Goal: Task Accomplishment & Management: Manage account settings

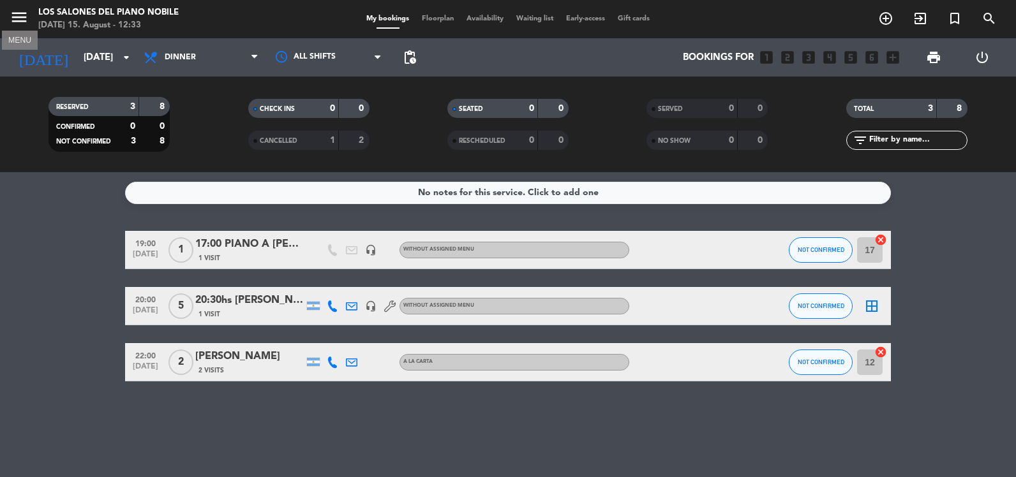
click at [24, 17] on icon "menu" at bounding box center [19, 17] width 19 height 19
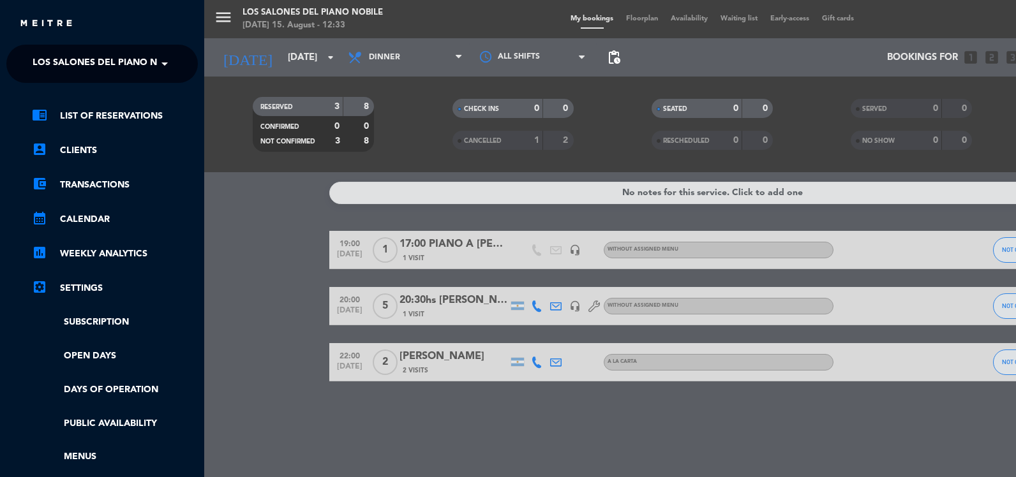
click at [51, 62] on span "Los Salones del Piano Nobile" at bounding box center [108, 63] width 151 height 27
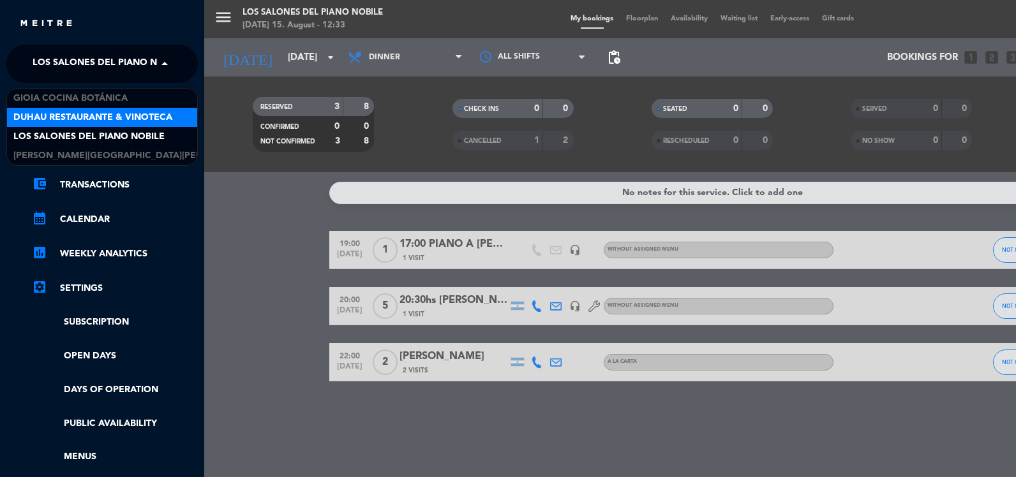
click at [85, 115] on span "Duhau Restaurante & Vinoteca" at bounding box center [92, 117] width 159 height 15
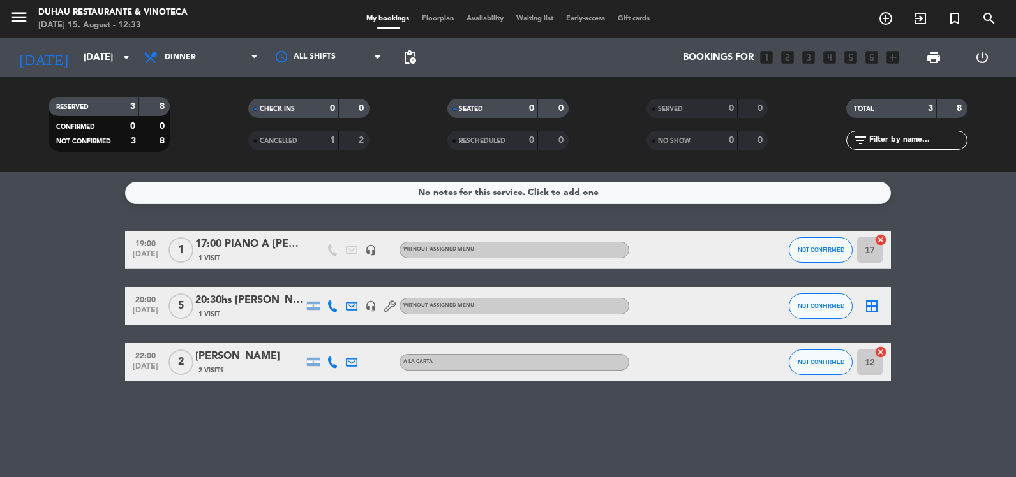
click at [64, 37] on div "menu Duhau Restaurante & Vinoteca [DATE] 15. August - 12:33 My bookings Floorpl…" at bounding box center [508, 19] width 1016 height 38
click at [77, 52] on input "[DATE]" at bounding box center [138, 58] width 122 height 24
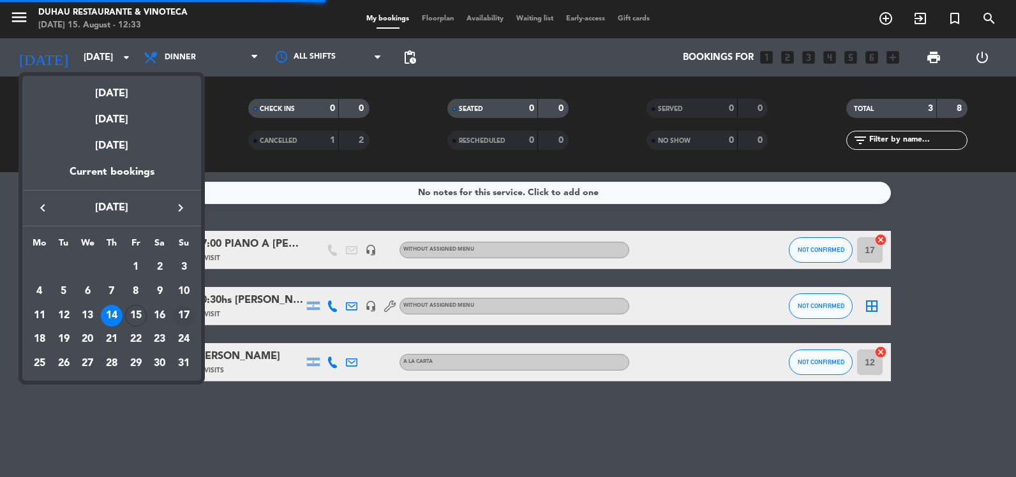
click at [182, 313] on div "17" at bounding box center [184, 316] width 22 height 22
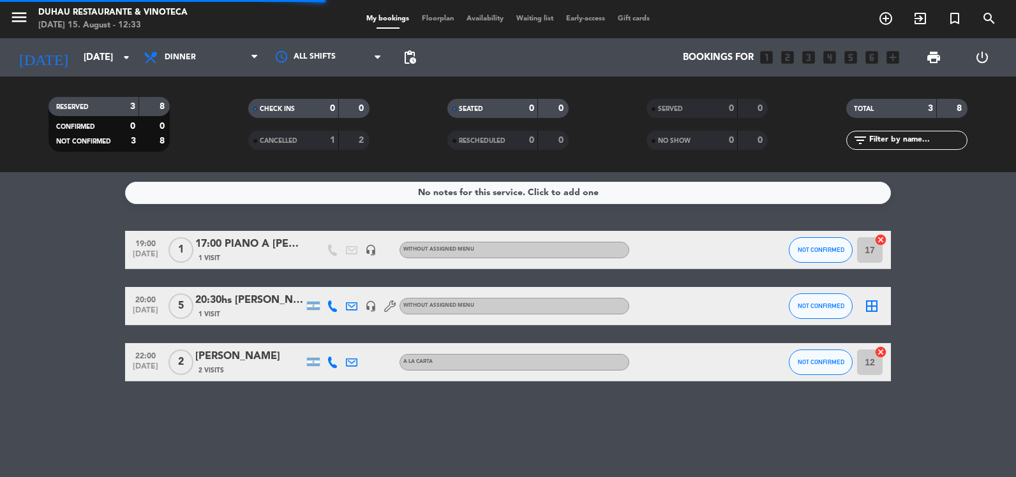
type input "[DATE]"
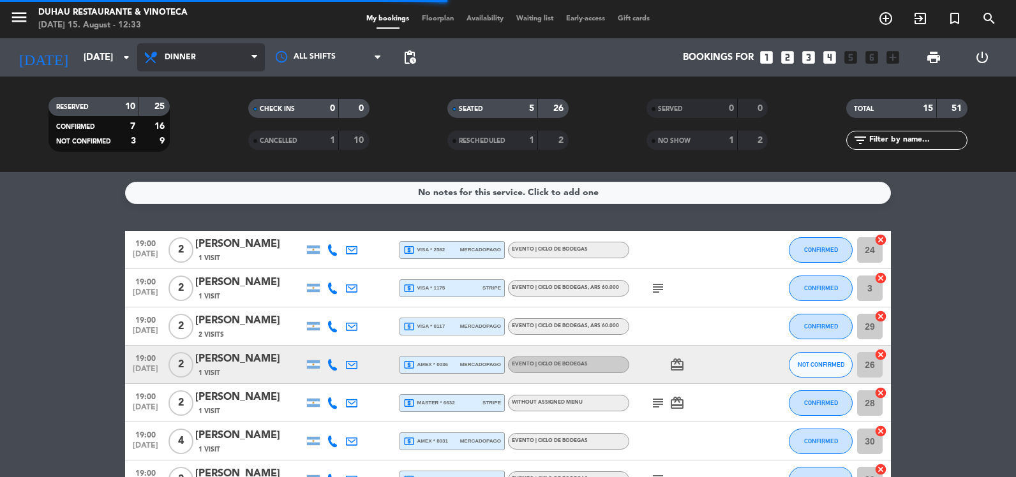
click at [191, 59] on span "Dinner" at bounding box center [180, 57] width 31 height 9
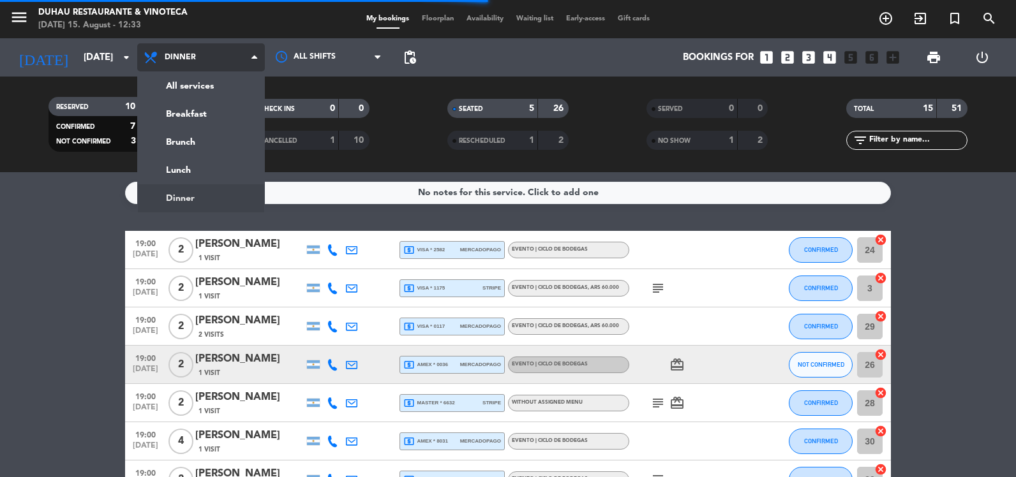
click at [191, 77] on div "menu Duhau Restaurante & Vinoteca [DATE] 15. August - 12:33 My bookings Floorpl…" at bounding box center [508, 86] width 1016 height 172
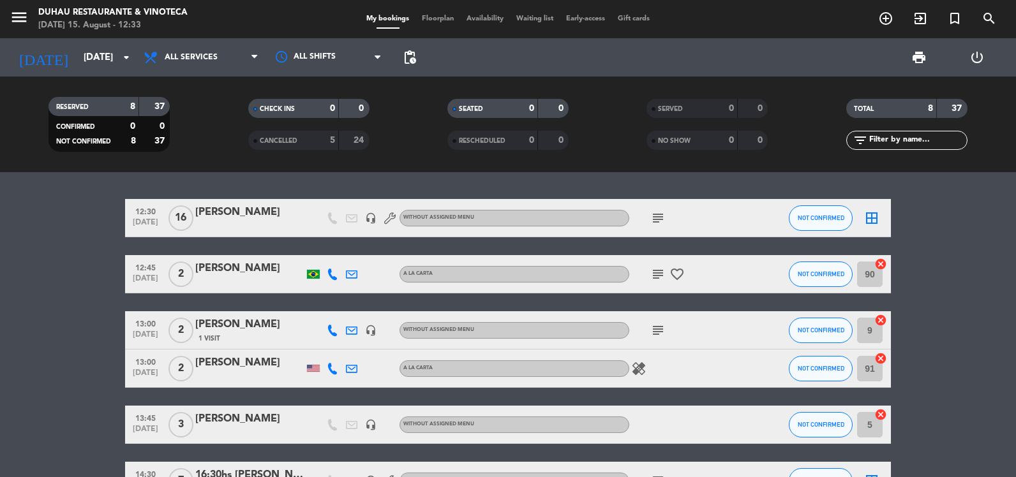
click at [660, 225] on div "subject" at bounding box center [686, 218] width 115 height 38
click at [663, 216] on icon "subject" at bounding box center [657, 218] width 15 height 15
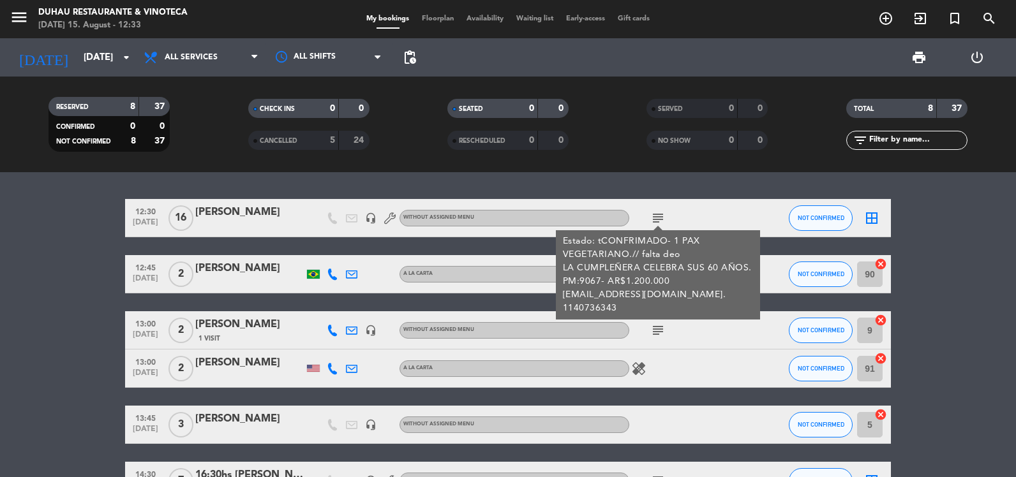
click at [230, 226] on div at bounding box center [249, 226] width 108 height 10
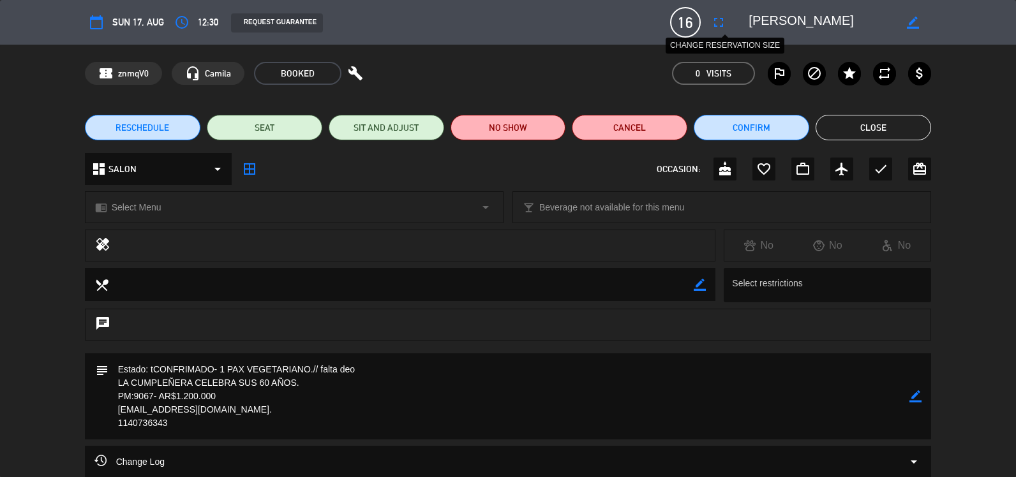
click at [725, 21] on icon "fullscreen" at bounding box center [718, 22] width 15 height 15
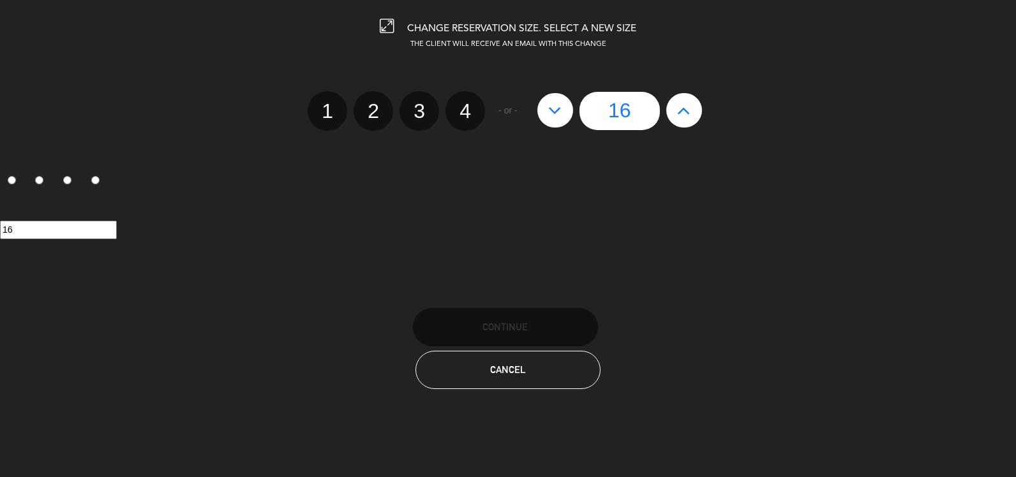
click at [560, 114] on icon at bounding box center [554, 110] width 13 height 20
type input "15"
click at [560, 114] on icon at bounding box center [554, 110] width 13 height 20
type input "14"
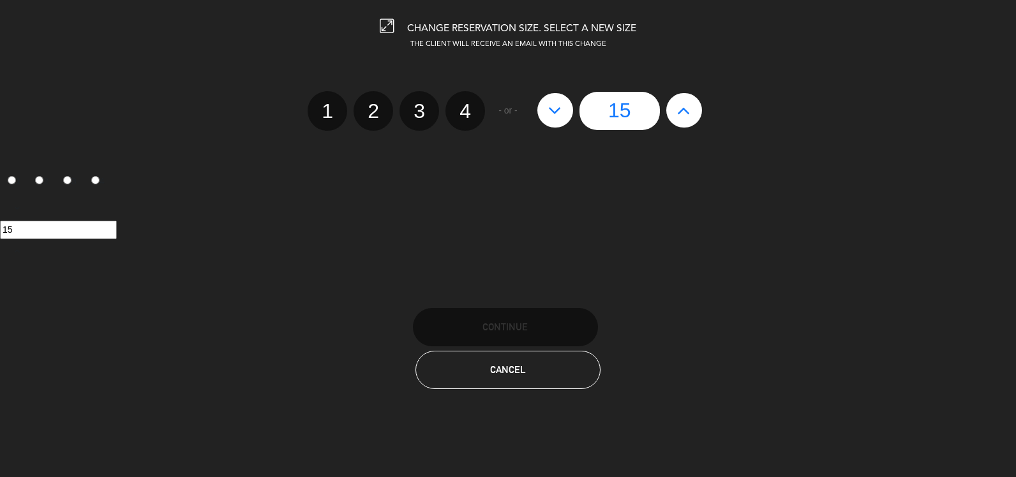
type input "14"
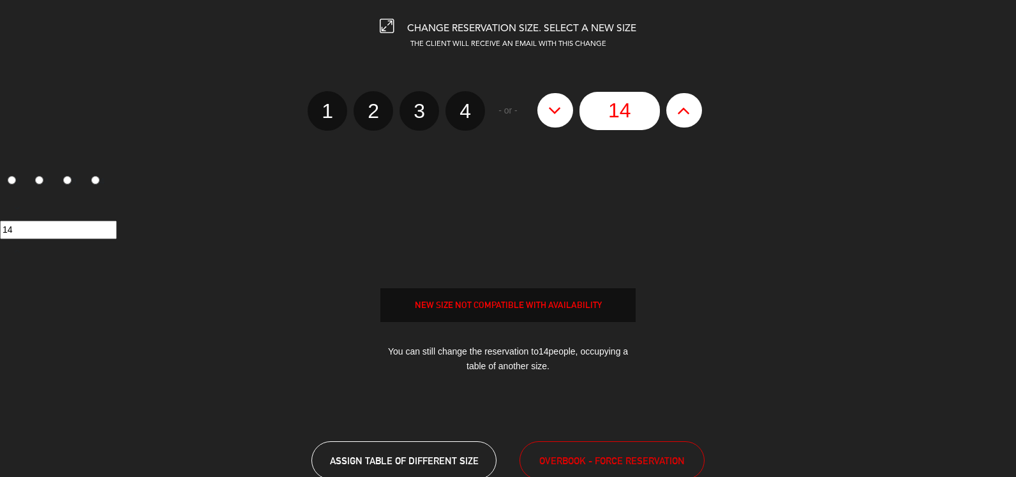
click at [560, 114] on icon at bounding box center [554, 110] width 13 height 20
type input "13"
click at [560, 114] on icon at bounding box center [554, 110] width 13 height 20
type input "12"
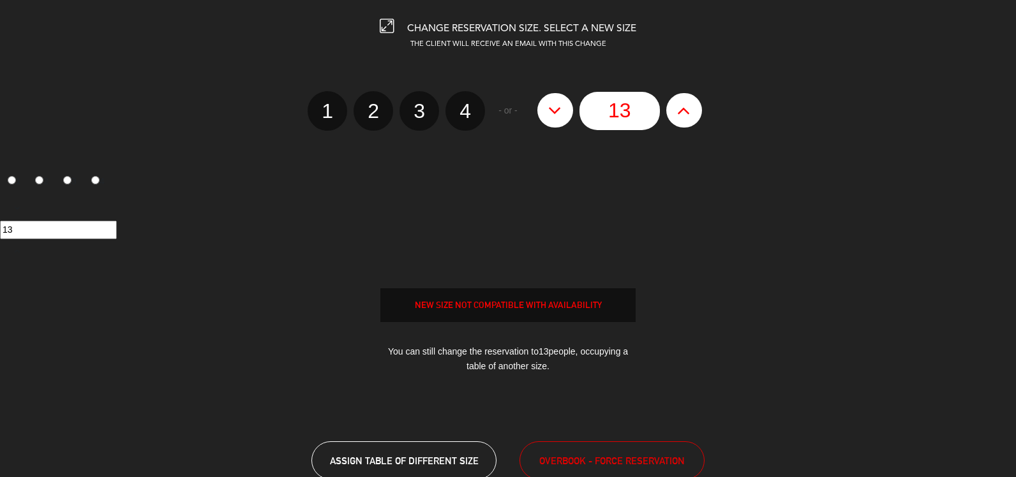
type input "12"
click at [560, 114] on icon at bounding box center [554, 110] width 13 height 20
type input "11"
click at [614, 459] on span "OVERBOOK - FORCE RESERVATION" at bounding box center [611, 461] width 145 height 15
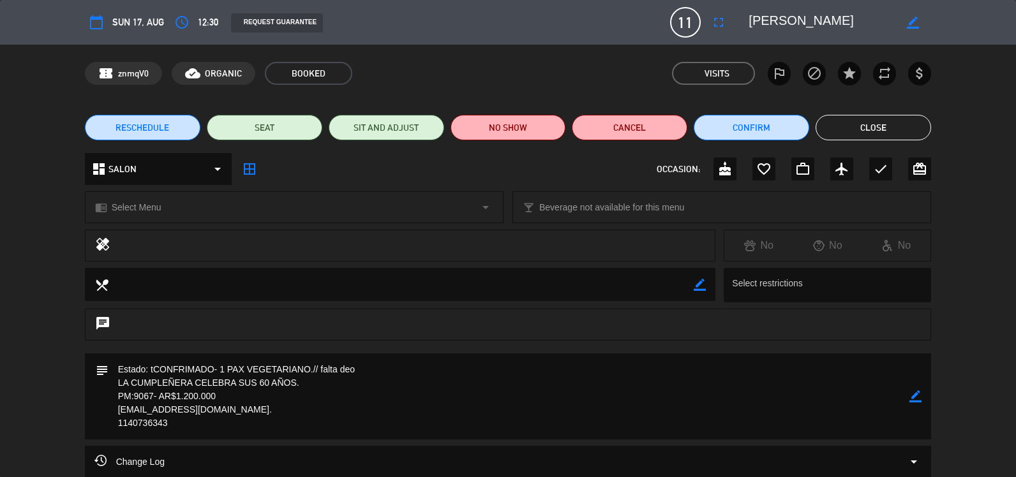
click at [850, 133] on button "Close" at bounding box center [872, 128] width 115 height 26
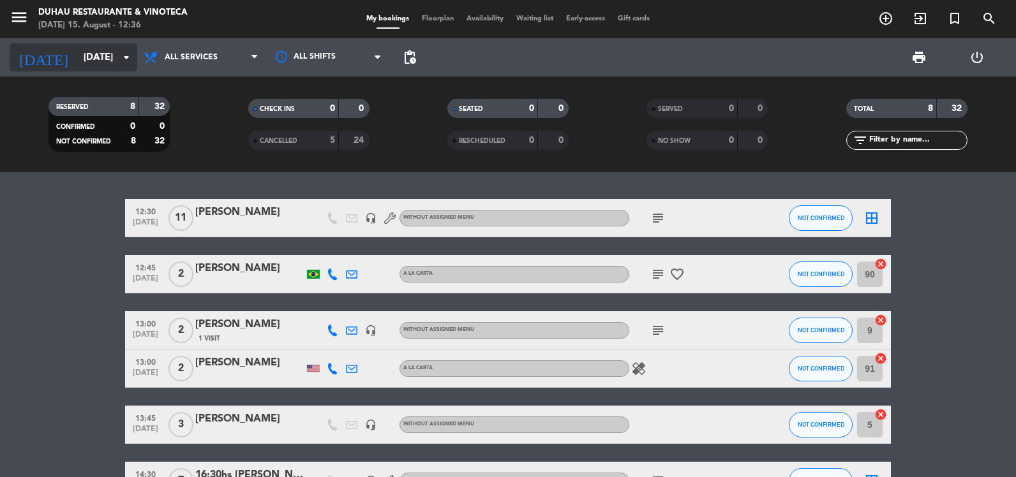
click at [94, 59] on input "[DATE]" at bounding box center [138, 58] width 122 height 24
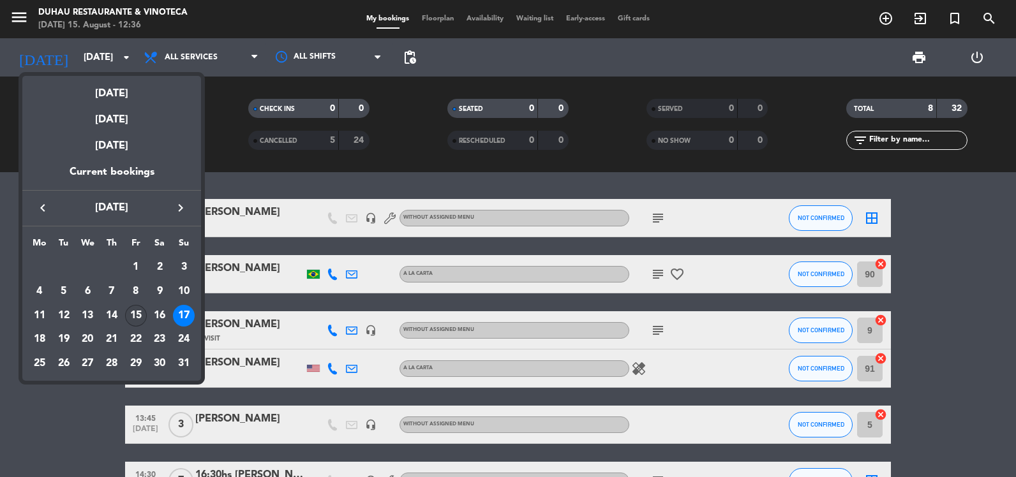
click at [138, 316] on div "15" at bounding box center [136, 316] width 22 height 22
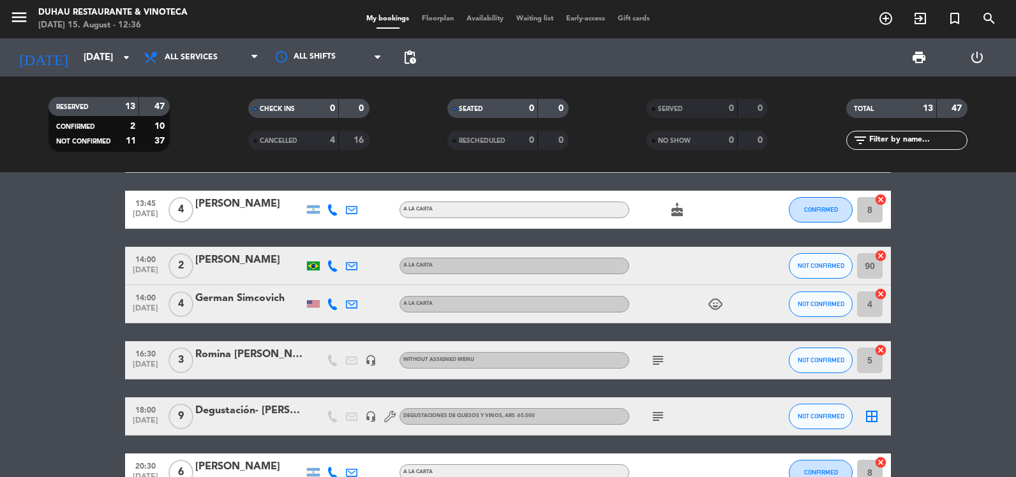
scroll to position [255, 0]
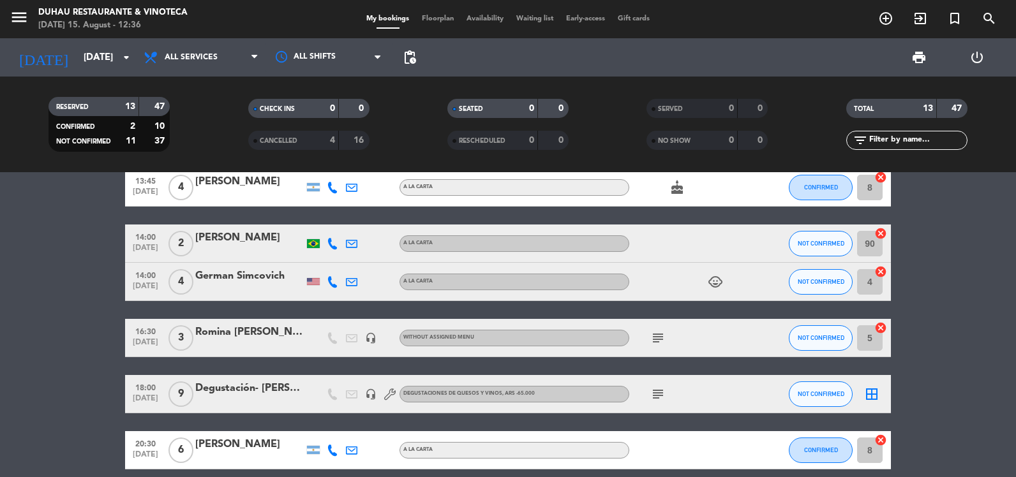
click at [646, 334] on div "subject" at bounding box center [686, 338] width 115 height 38
click at [654, 335] on icon "subject" at bounding box center [657, 337] width 15 height 15
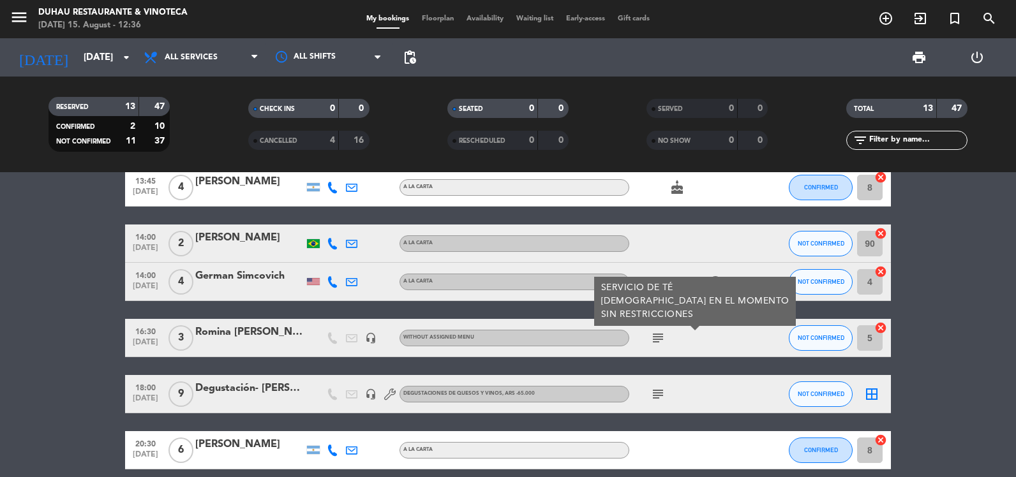
drag, startPoint x: 654, startPoint y: 335, endPoint x: 642, endPoint y: 351, distance: 20.2
click at [642, 351] on div "subject SERVICIO DE [PERSON_NAME][DEMOGRAPHIC_DATA] EN EL MOMENTO SIN RESTRICCI…" at bounding box center [686, 338] width 115 height 38
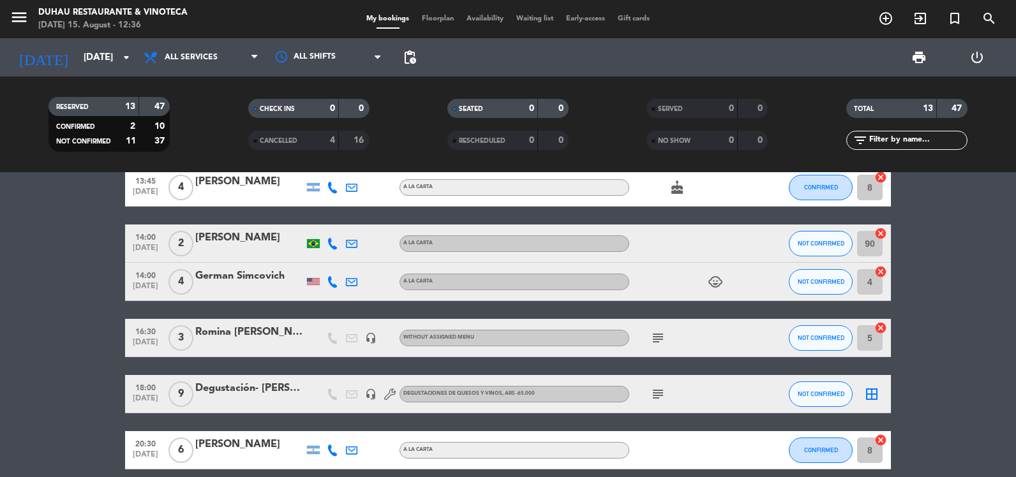
click at [254, 333] on div "Romina [PERSON_NAME] Buamscha [PERSON_NAME]" at bounding box center [249, 332] width 108 height 17
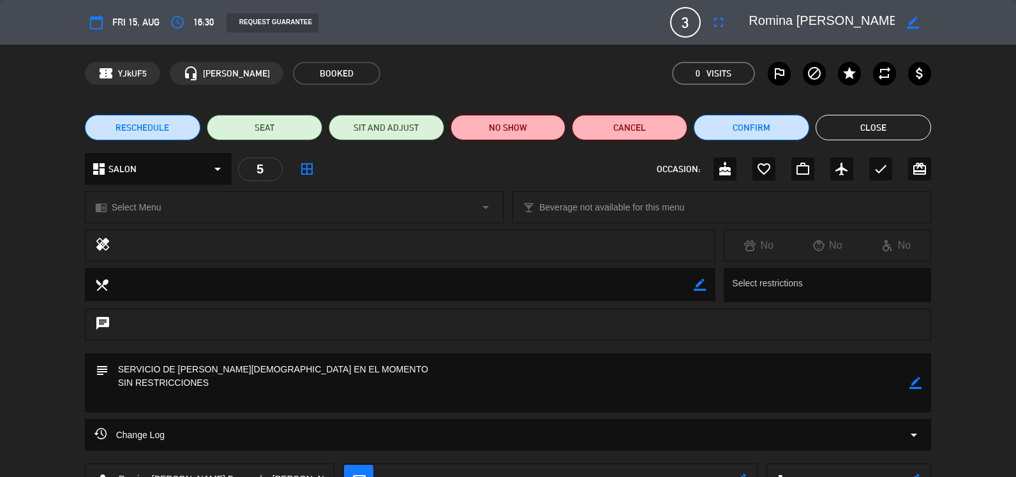
click at [826, 20] on textarea at bounding box center [821, 22] width 146 height 23
click at [873, 128] on button "Close" at bounding box center [872, 128] width 115 height 26
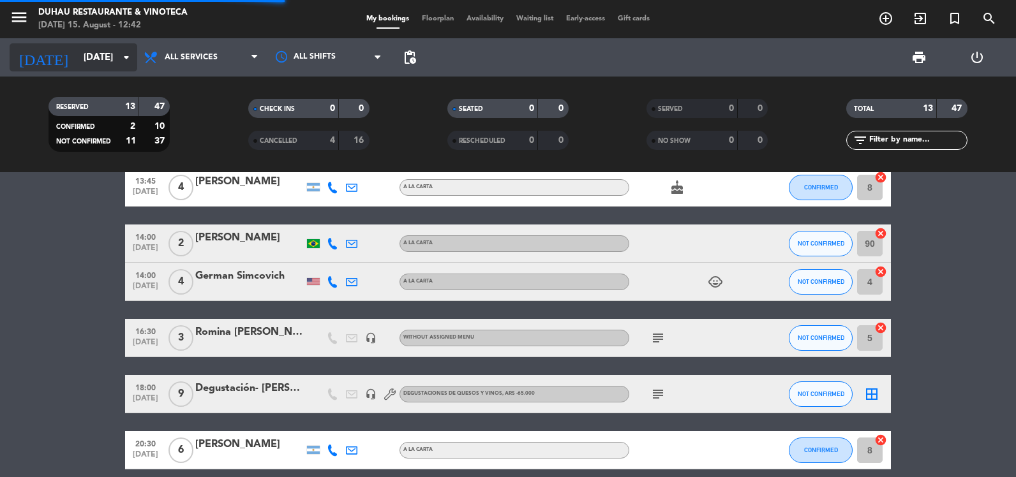
click at [77, 61] on input "[DATE]" at bounding box center [138, 58] width 122 height 24
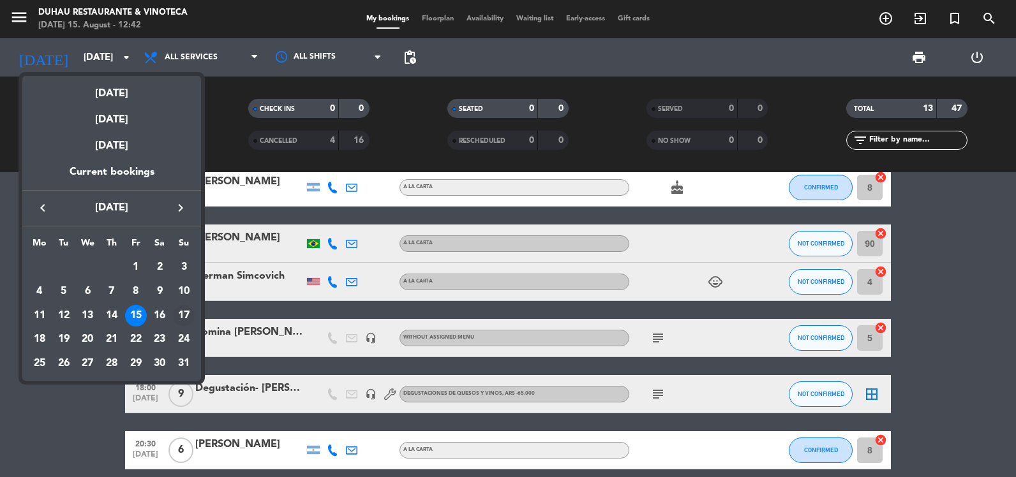
click at [178, 313] on div "17" at bounding box center [184, 316] width 22 height 22
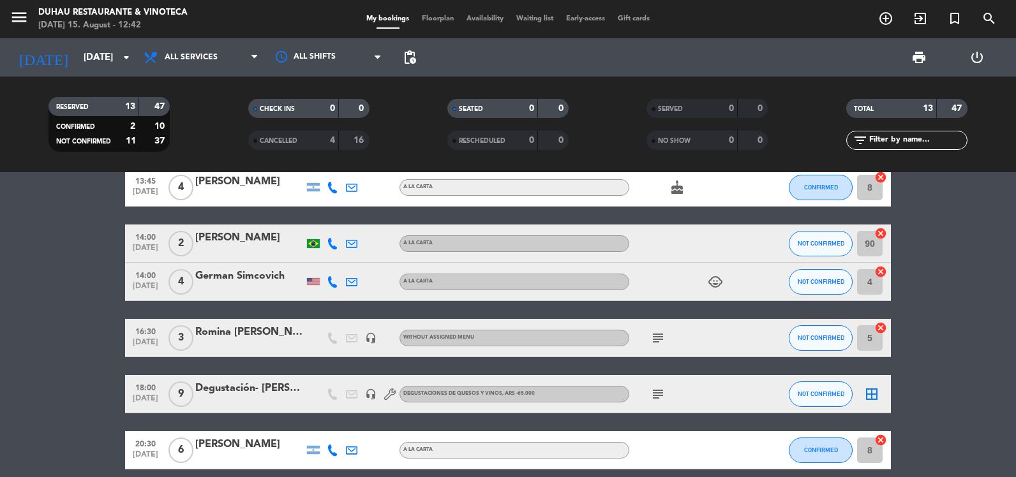
type input "[DATE]"
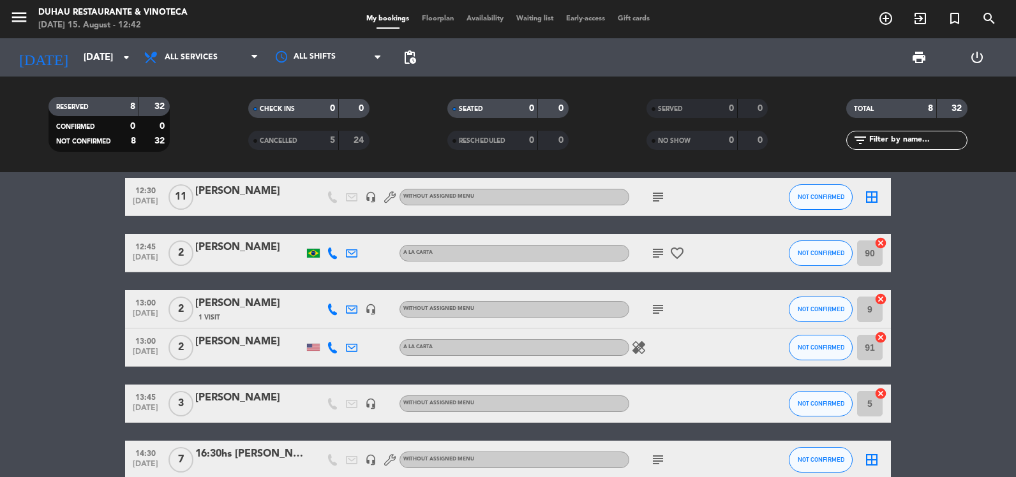
scroll to position [0, 0]
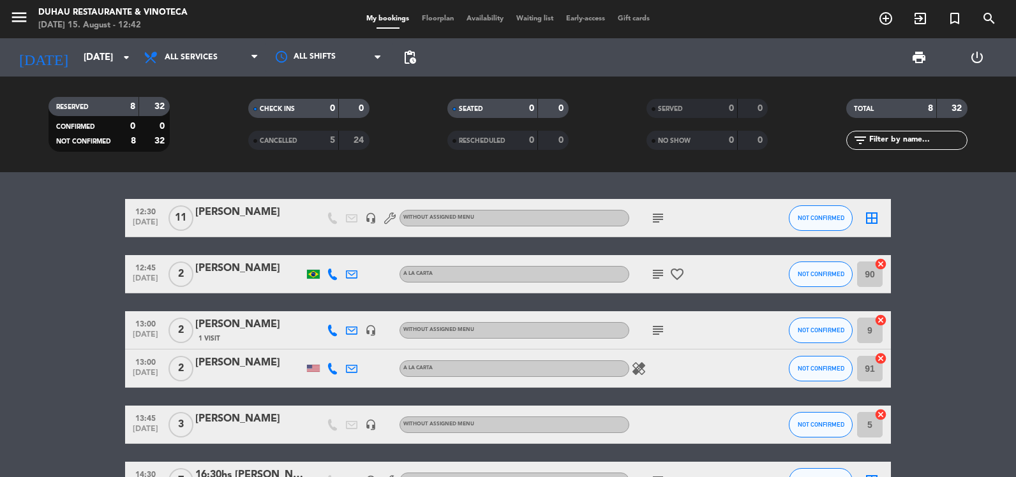
click at [656, 219] on icon "subject" at bounding box center [657, 218] width 15 height 15
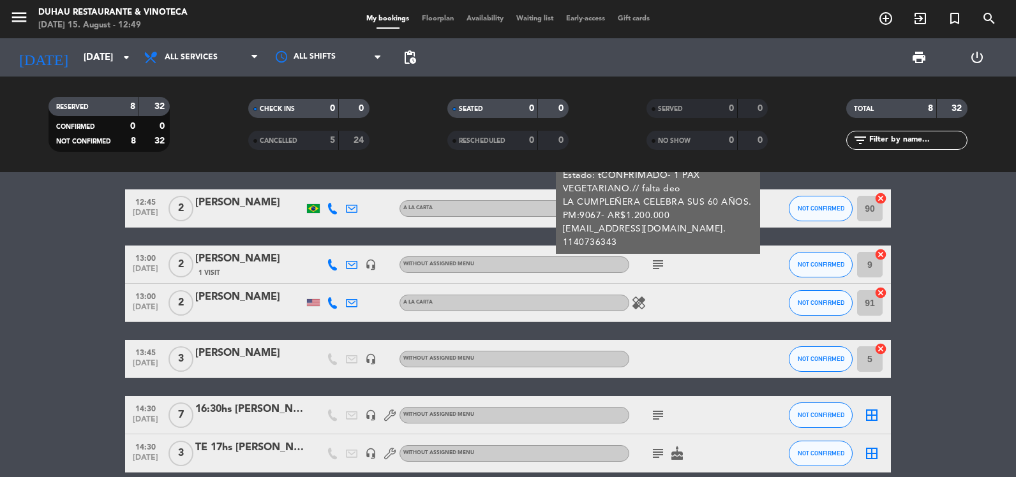
scroll to position [128, 0]
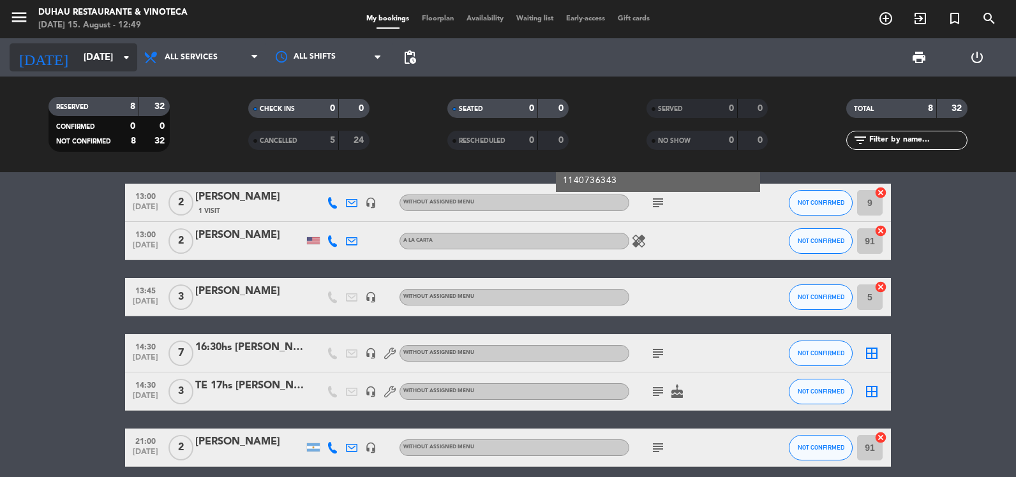
click at [69, 71] on div "[DATE] [DATE] arrow_drop_down" at bounding box center [74, 57] width 128 height 28
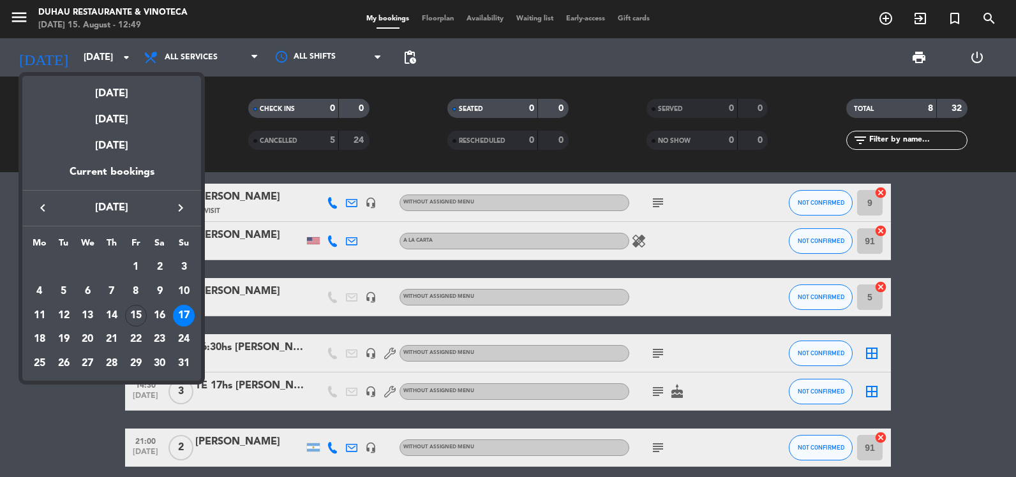
click at [58, 406] on div at bounding box center [508, 238] width 1016 height 477
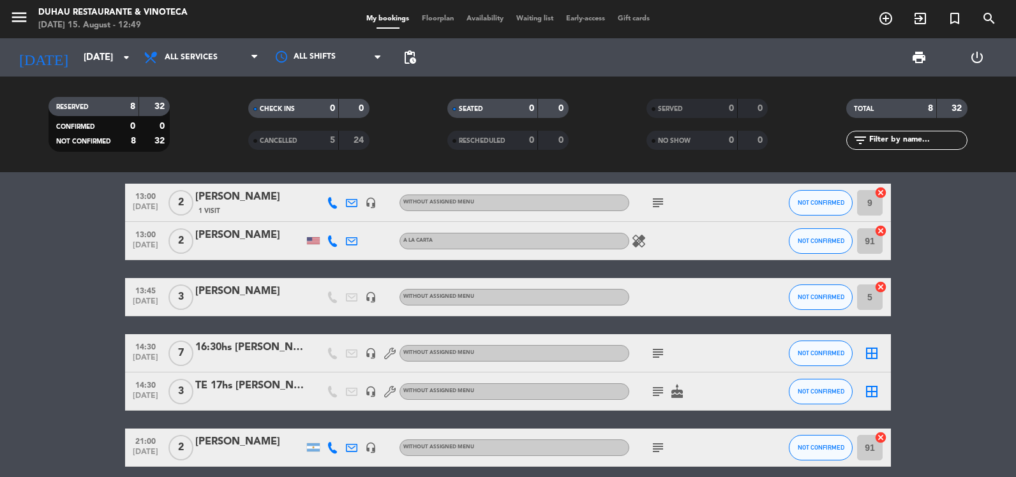
scroll to position [0, 0]
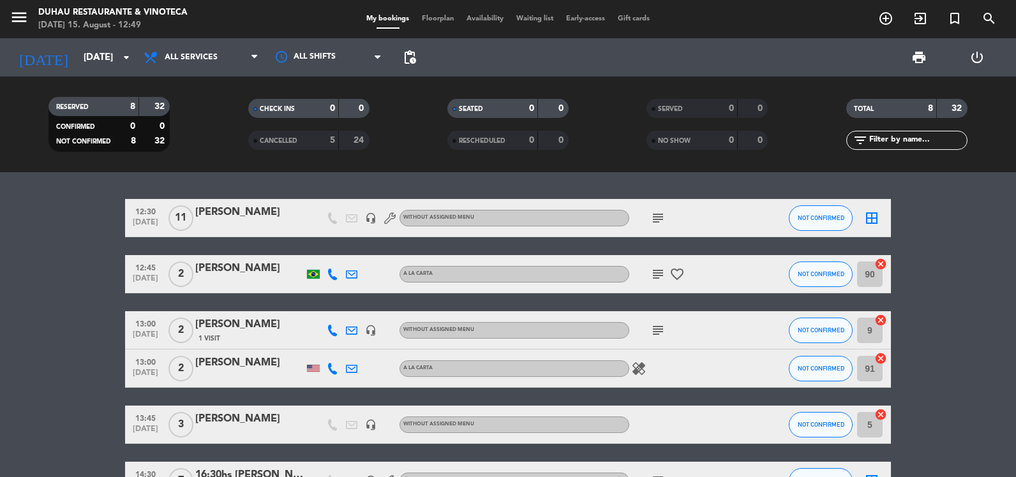
click at [218, 211] on div "[PERSON_NAME]" at bounding box center [249, 212] width 108 height 17
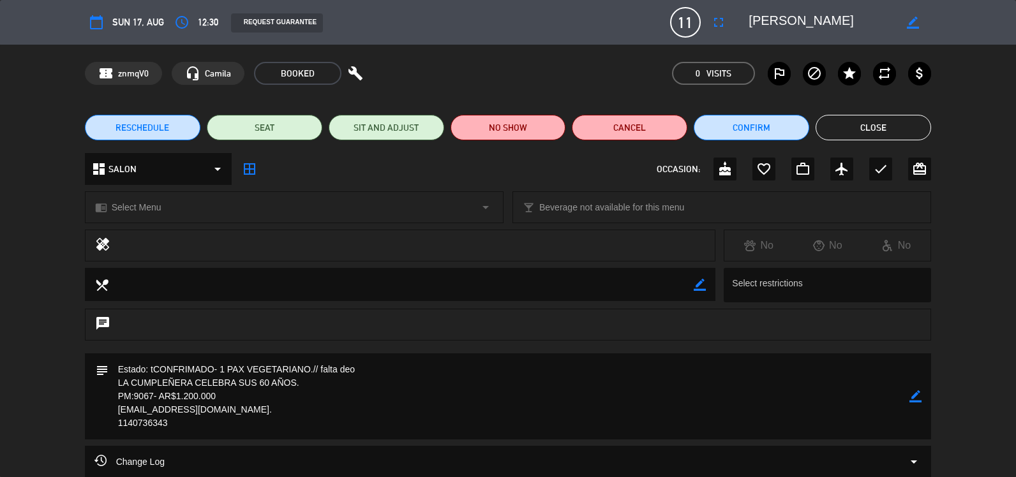
click at [912, 393] on icon "border_color" at bounding box center [915, 396] width 12 height 12
drag, startPoint x: 384, startPoint y: 371, endPoint x: 322, endPoint y: 367, distance: 62.0
click at [322, 367] on textarea at bounding box center [508, 396] width 801 height 86
type textarea "Estado: tCONFRIMADO- 1 PAX VEGETARIANO.// DEO ENVIADO LA CUMPLEÑERA CELEBRA SUS…"
click at [921, 398] on icon at bounding box center [915, 396] width 12 height 12
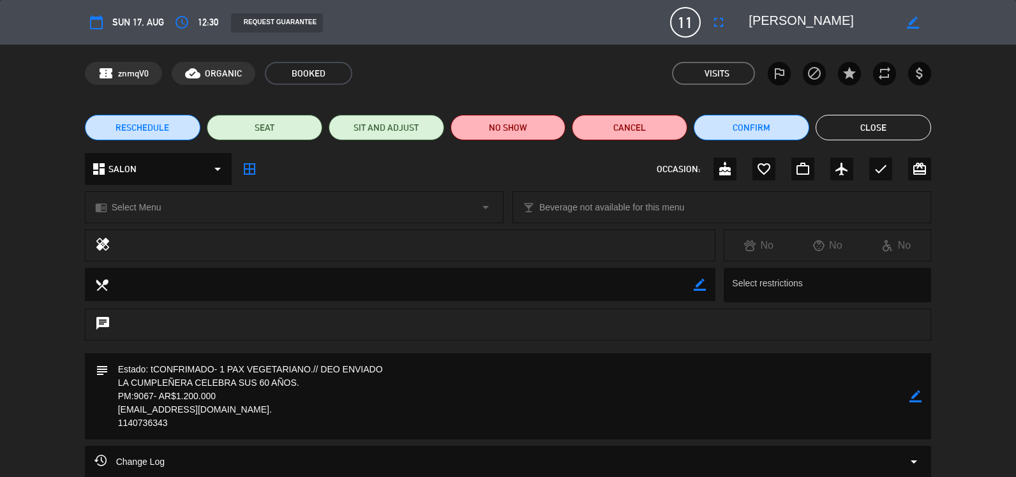
drag, startPoint x: 844, startPoint y: 130, endPoint x: 269, endPoint y: 110, distance: 575.1
click at [838, 131] on button "Close" at bounding box center [872, 128] width 115 height 26
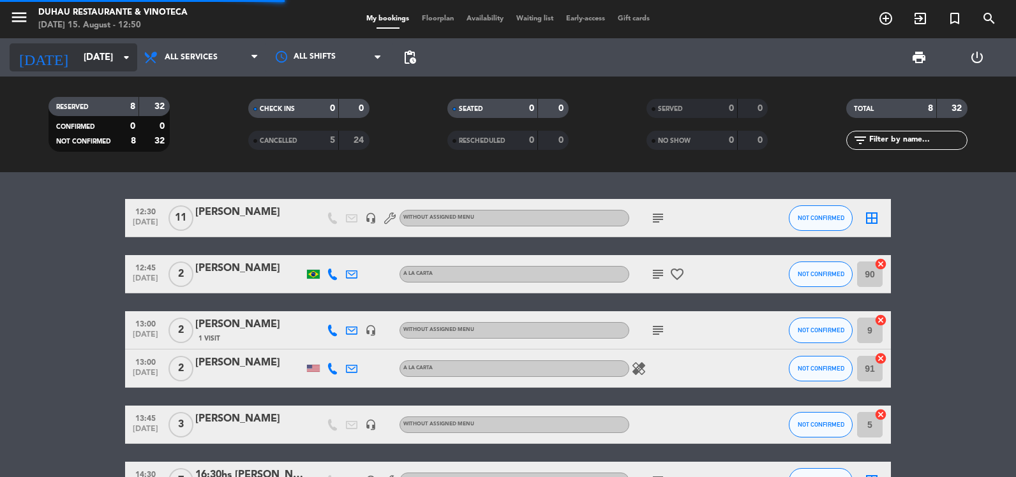
click at [97, 58] on input "[DATE]" at bounding box center [138, 58] width 122 height 24
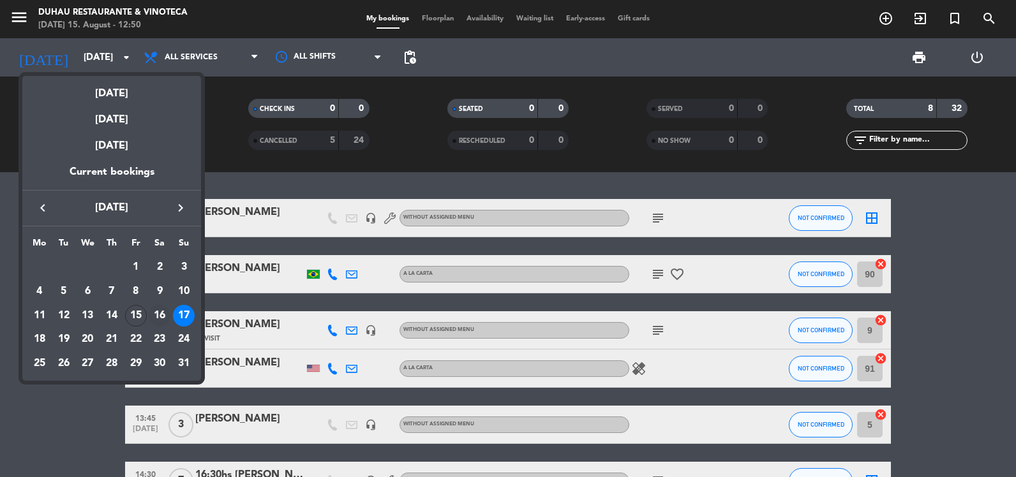
click at [160, 313] on div "16" at bounding box center [160, 316] width 22 height 22
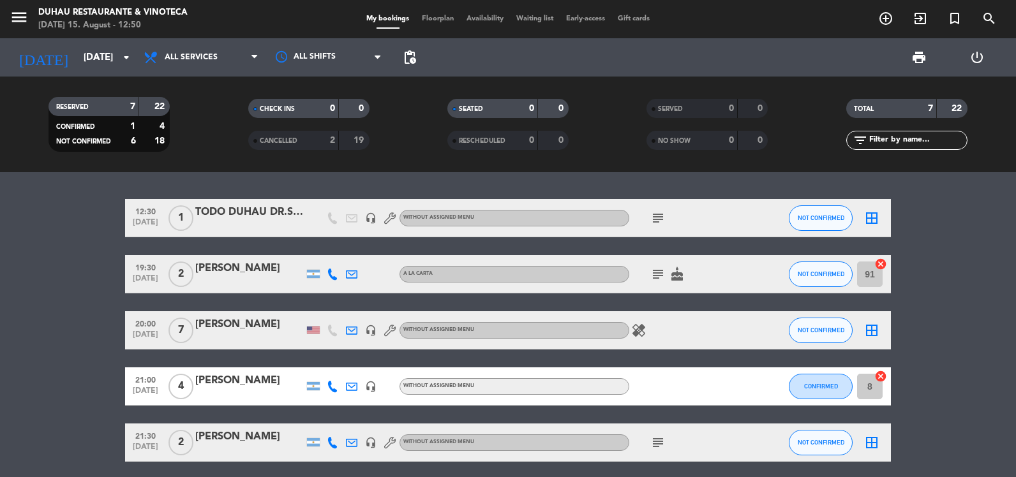
drag, startPoint x: 285, startPoint y: 232, endPoint x: 238, endPoint y: 226, distance: 47.6
click at [238, 226] on div "12:30 [DATE] 1 TODO DUHAU [PERSON_NAME] headset_mic Without assigned menu subje…" at bounding box center [507, 218] width 765 height 38
click at [660, 207] on div "subject" at bounding box center [686, 218] width 115 height 38
drag, startPoint x: 660, startPoint y: 207, endPoint x: 660, endPoint y: 220, distance: 12.8
click at [660, 220] on icon "subject" at bounding box center [657, 218] width 15 height 15
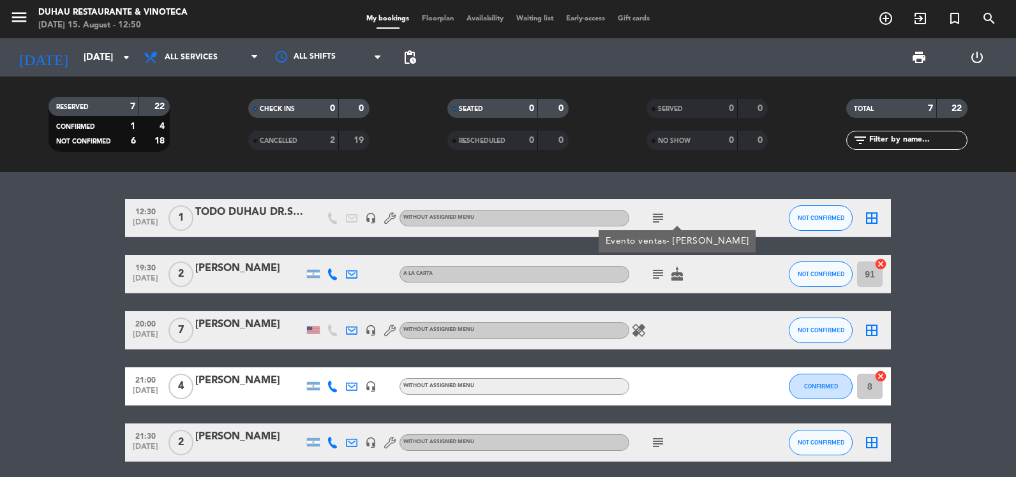
click at [705, 174] on div "12:30 [DATE] 1 TODO DUHAU [PERSON_NAME] headset_mic Without assigned menu subje…" at bounding box center [508, 324] width 1016 height 305
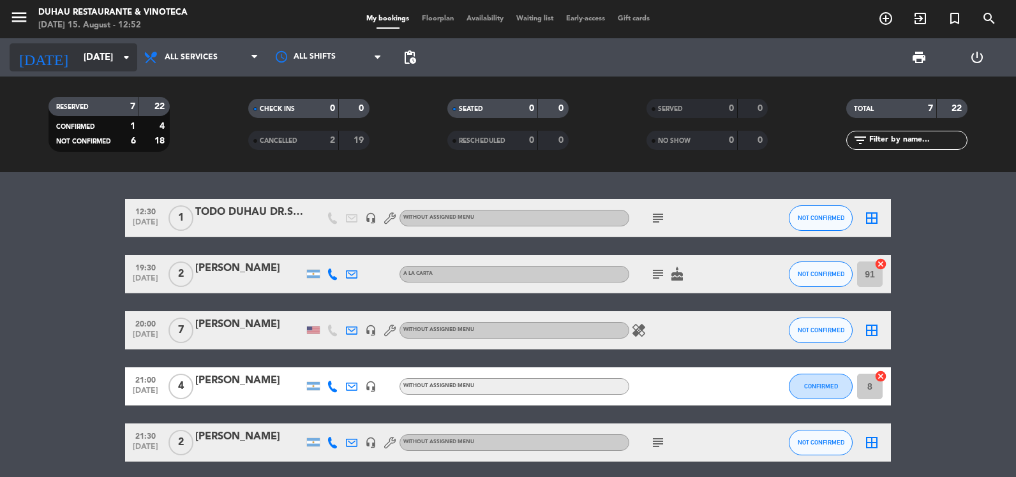
click at [77, 59] on input "[DATE]" at bounding box center [138, 58] width 122 height 24
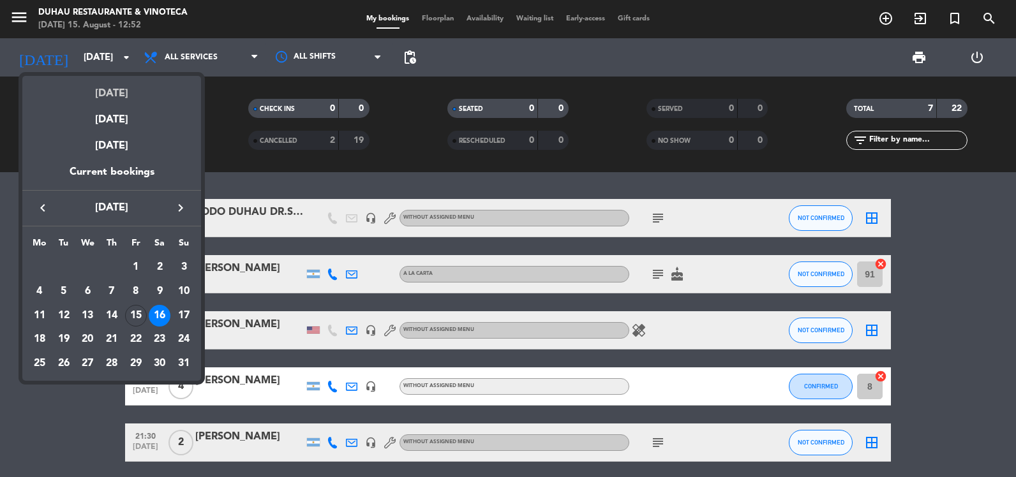
click at [95, 84] on div "[DATE]" at bounding box center [111, 89] width 179 height 26
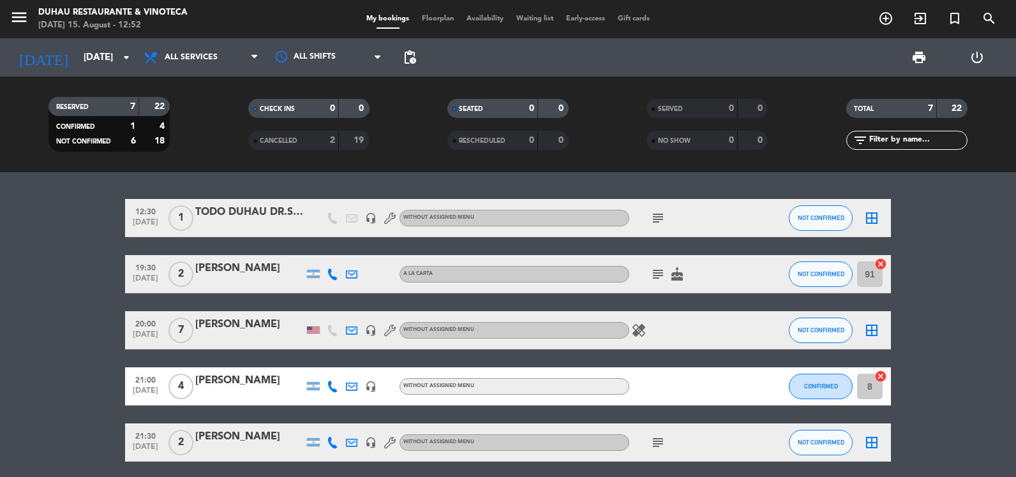
type input "[DATE]"
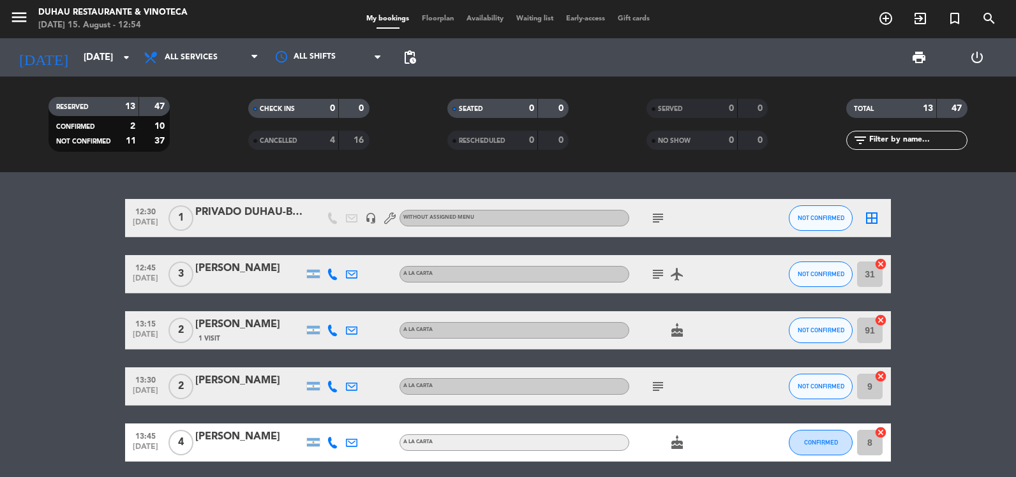
click at [878, 268] on icon "cancel" at bounding box center [880, 264] width 13 height 13
click at [669, 278] on span "airplanemode_active" at bounding box center [676, 274] width 19 height 15
click at [657, 279] on icon "subject" at bounding box center [657, 274] width 15 height 15
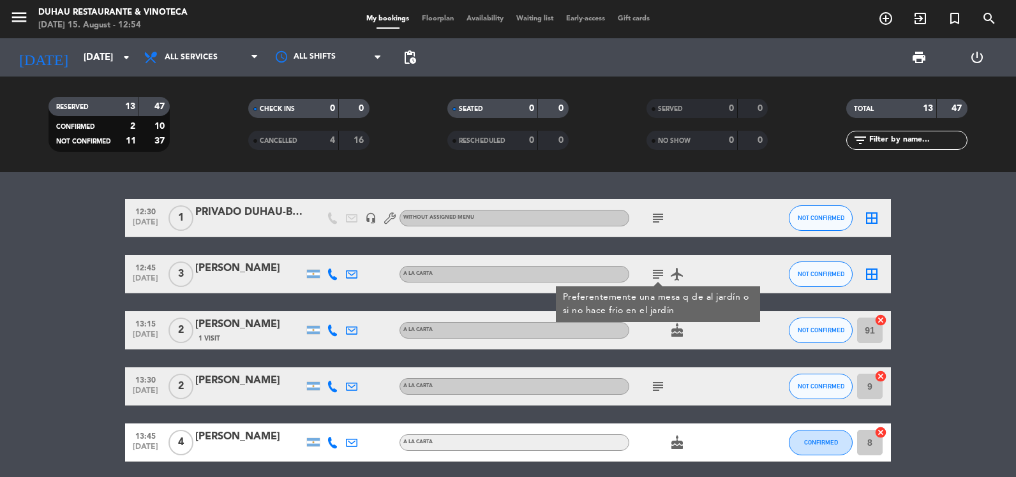
click at [871, 278] on icon "border_all" at bounding box center [871, 274] width 15 height 15
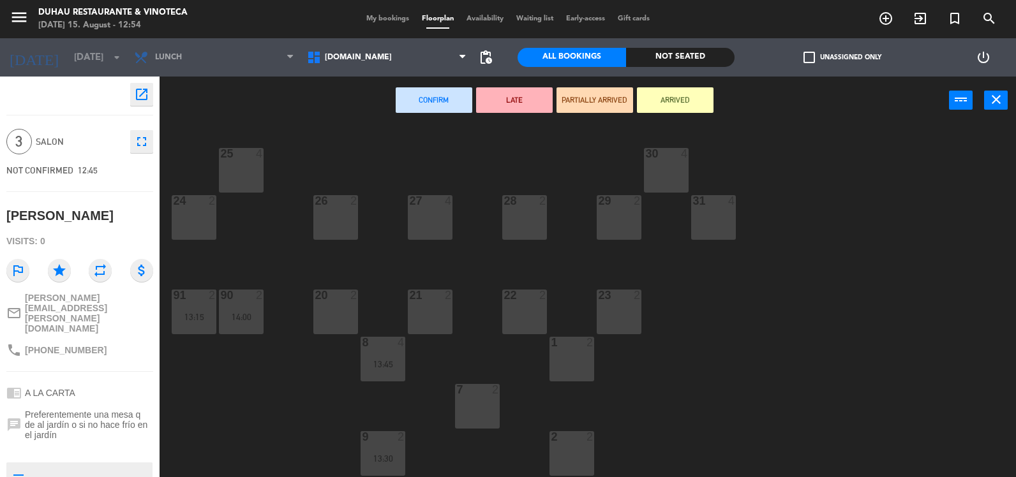
click at [581, 354] on div "1 2" at bounding box center [571, 359] width 45 height 45
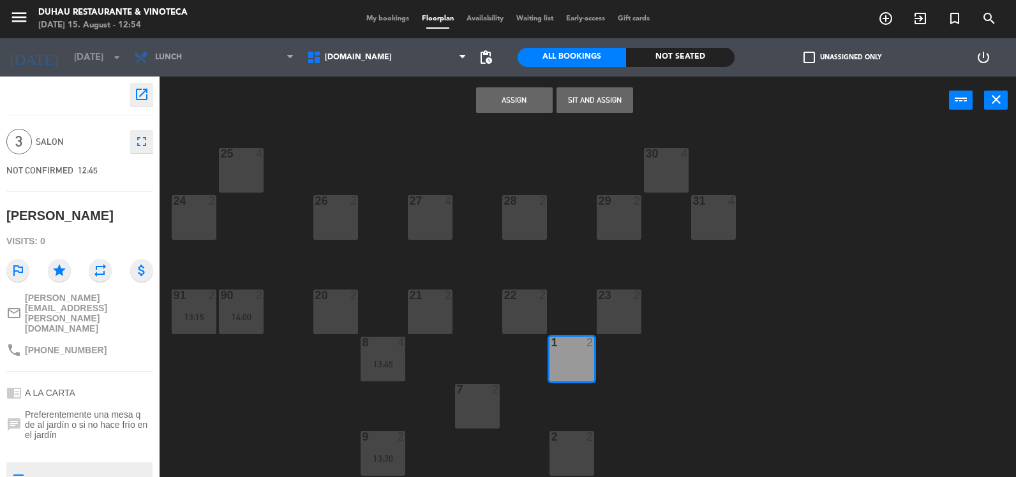
drag, startPoint x: 603, startPoint y: 100, endPoint x: 743, endPoint y: 204, distance: 174.0
click at [609, 105] on button "Sit and Assign" at bounding box center [594, 100] width 77 height 26
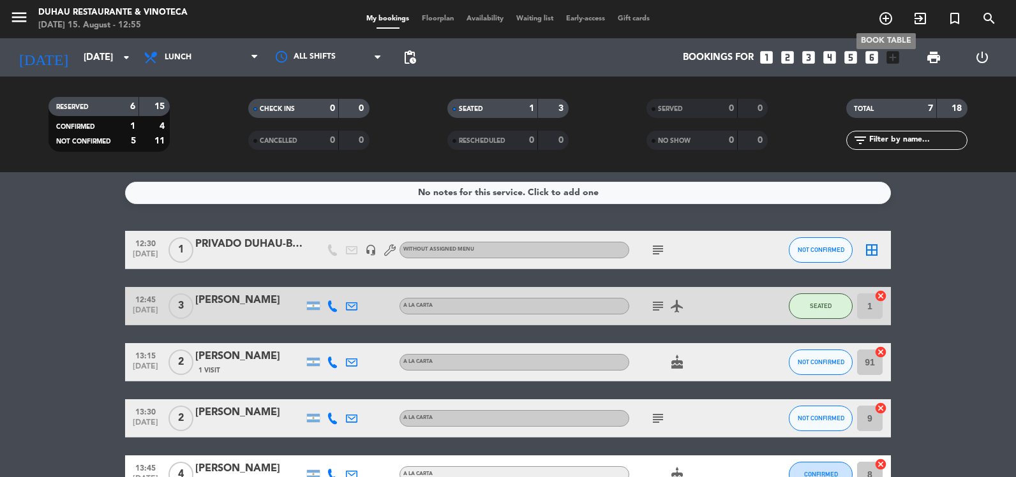
click at [887, 17] on icon "add_circle_outline" at bounding box center [885, 18] width 15 height 15
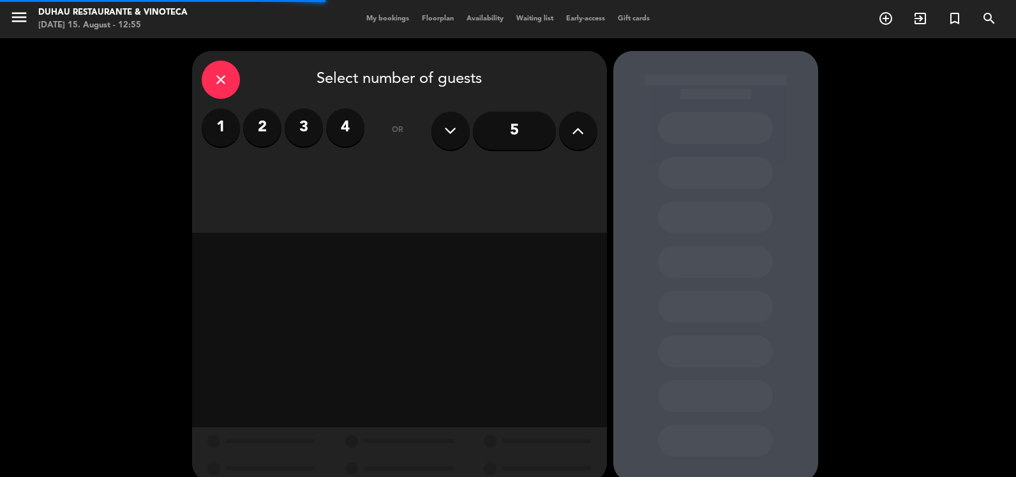
click at [306, 124] on label "3" at bounding box center [304, 127] width 38 height 38
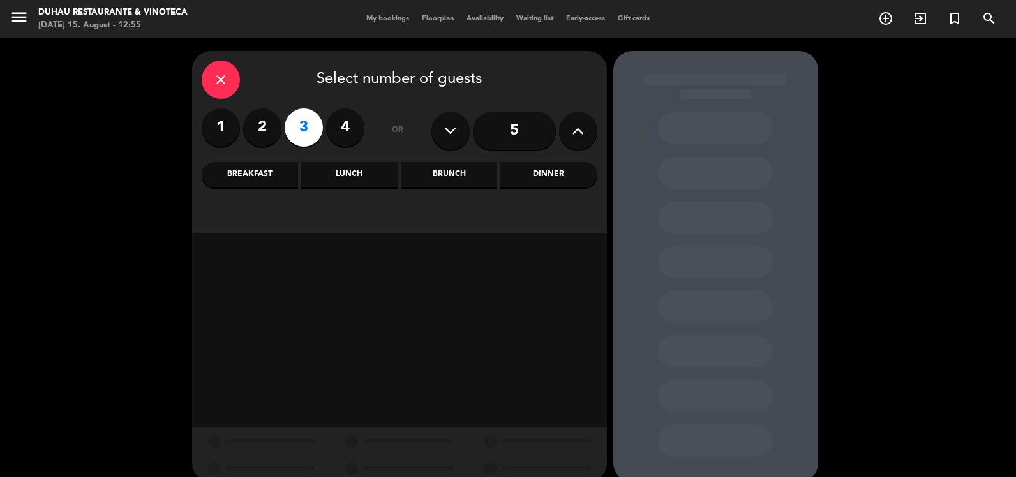
click at [383, 167] on div "Lunch" at bounding box center [349, 175] width 96 height 26
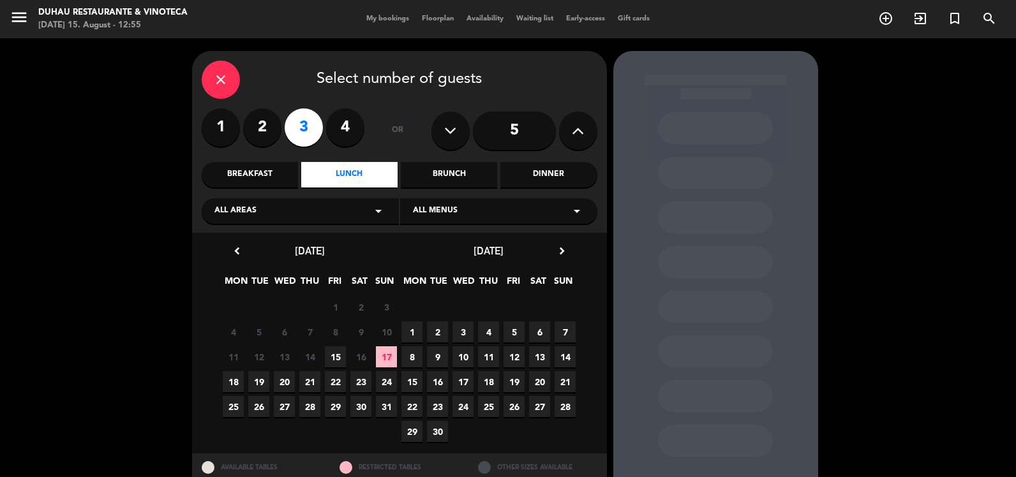
click at [337, 367] on span "15" at bounding box center [335, 356] width 21 height 21
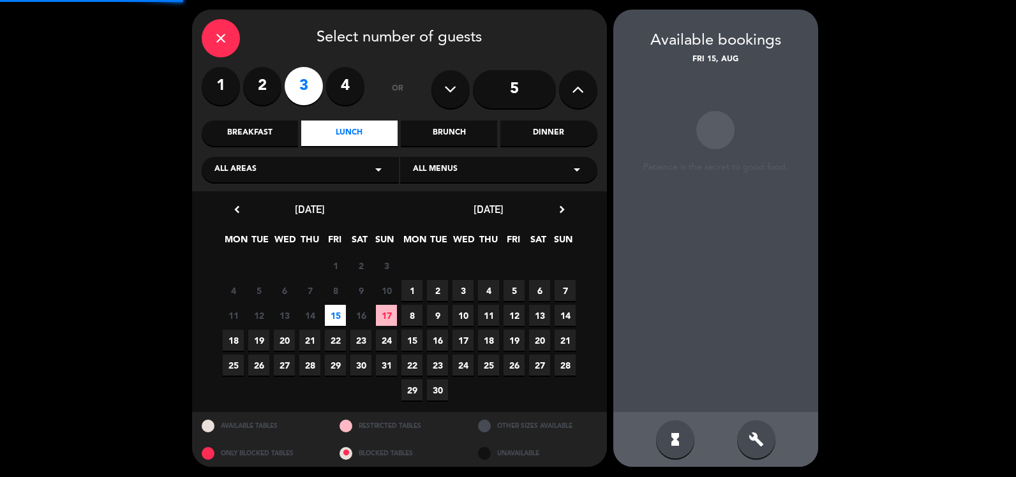
scroll to position [43, 0]
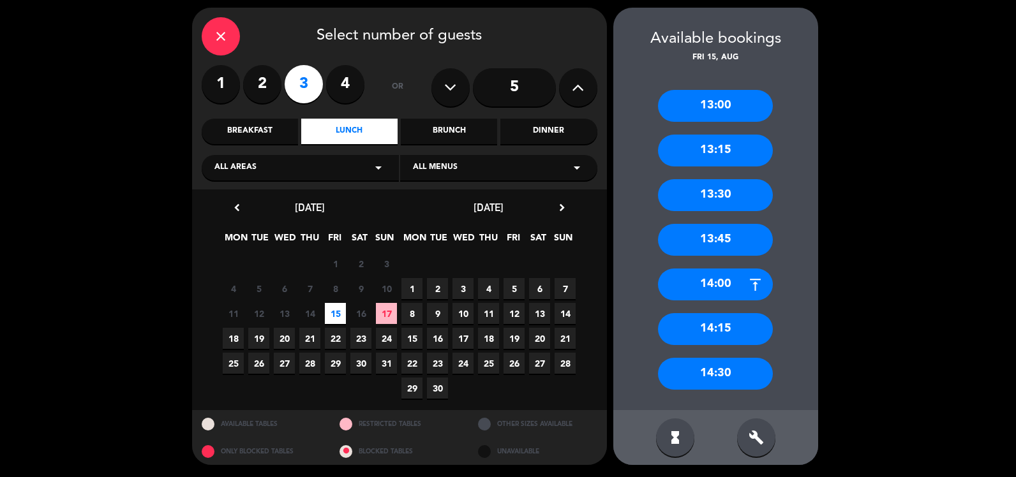
drag, startPoint x: 747, startPoint y: 447, endPoint x: 216, endPoint y: 117, distance: 625.4
click at [232, 126] on div "close Select number of guests 1 2 3 4 or 5 Breakfast Lunch Brunch Dinner All ar…" at bounding box center [508, 236] width 1016 height 483
drag, startPoint x: 216, startPoint y: 117, endPoint x: 235, endPoint y: 54, distance: 65.4
click at [237, 54] on div "close Select number of guests" at bounding box center [399, 36] width 395 height 38
click at [225, 45] on div "close" at bounding box center [221, 36] width 38 height 38
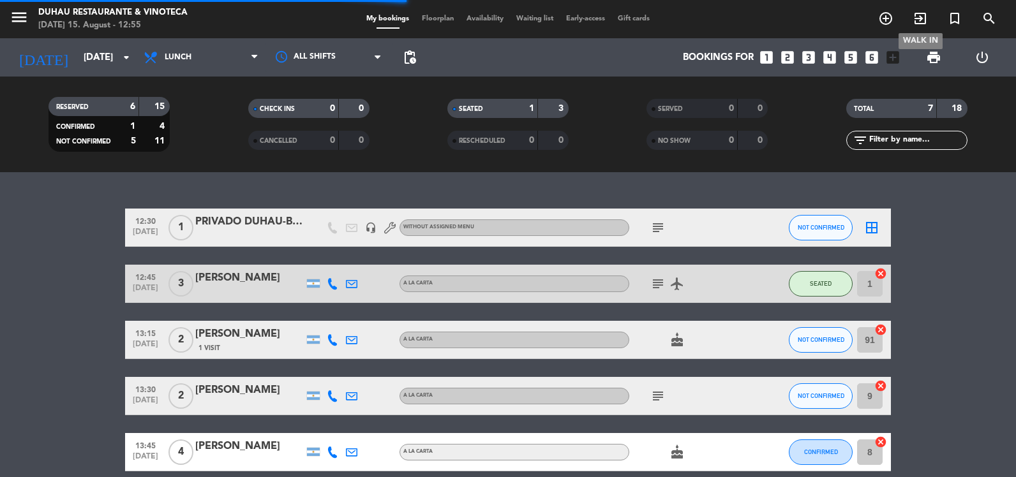
click at [920, 20] on icon "exit_to_app" at bounding box center [919, 18] width 15 height 15
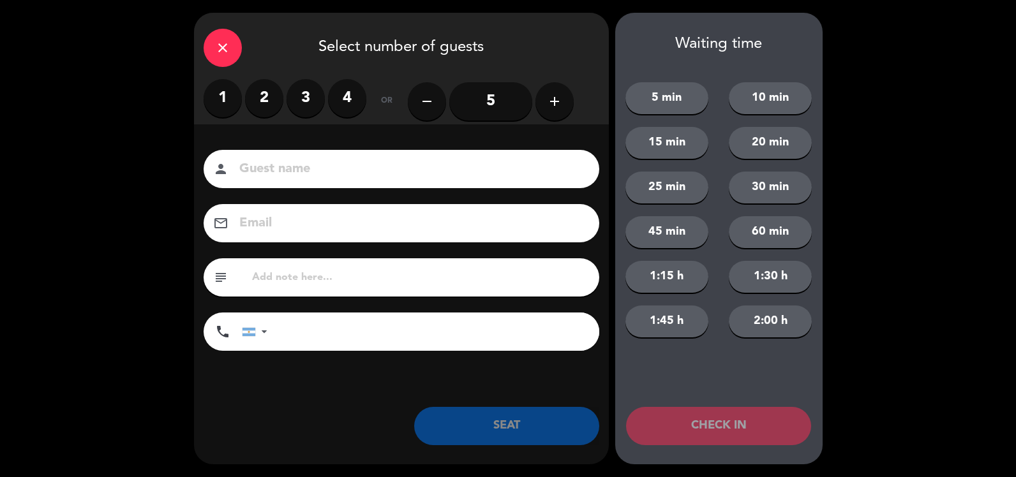
click at [306, 87] on label "3" at bounding box center [305, 98] width 38 height 38
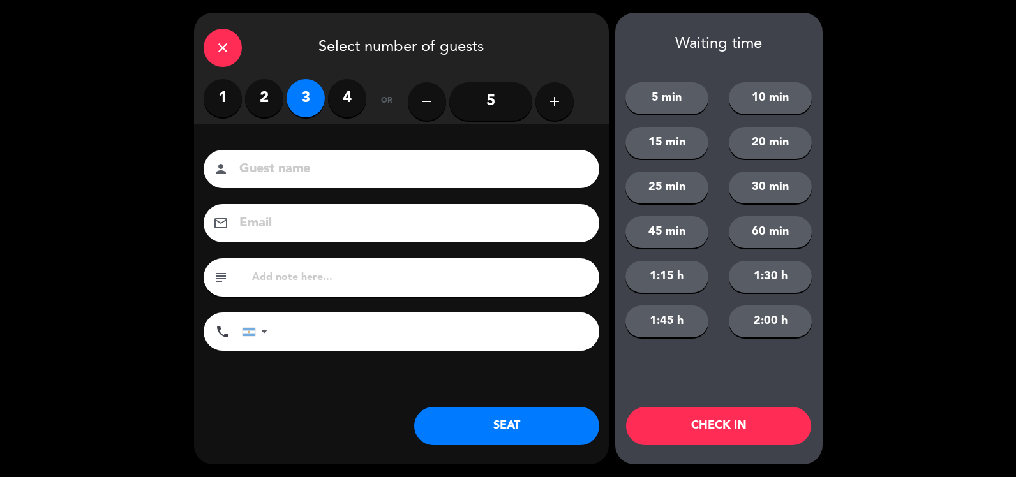
click at [313, 158] on input at bounding box center [410, 169] width 344 height 22
type input "A"
type input "WI"
click at [483, 425] on button "SEAT" at bounding box center [506, 426] width 185 height 38
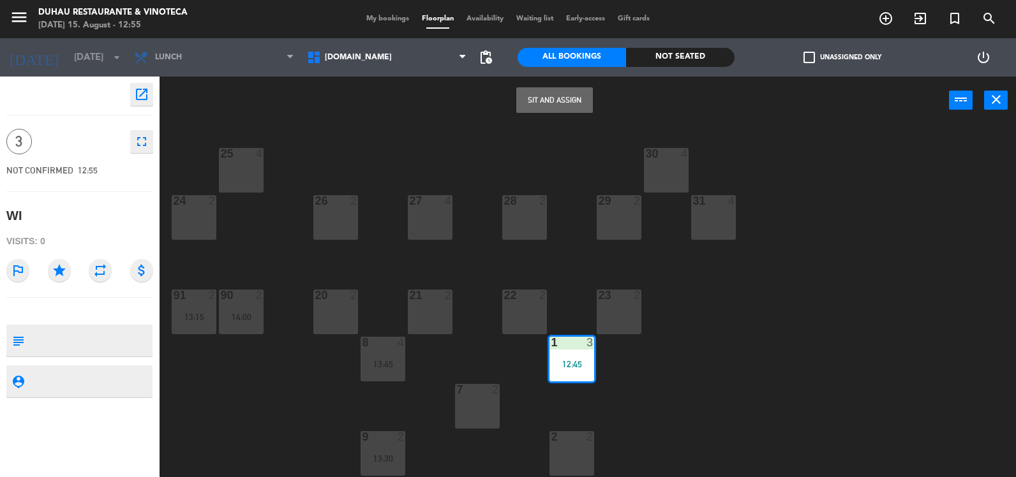
click at [324, 303] on div "20 2" at bounding box center [335, 312] width 45 height 45
click at [567, 105] on button "Sit and Assign" at bounding box center [554, 100] width 77 height 26
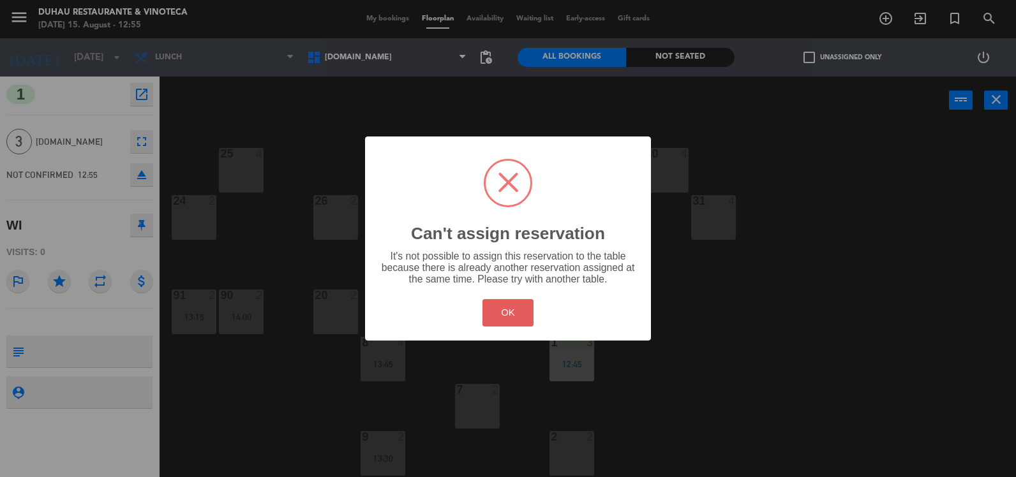
click at [512, 316] on button "OK" at bounding box center [508, 312] width 52 height 27
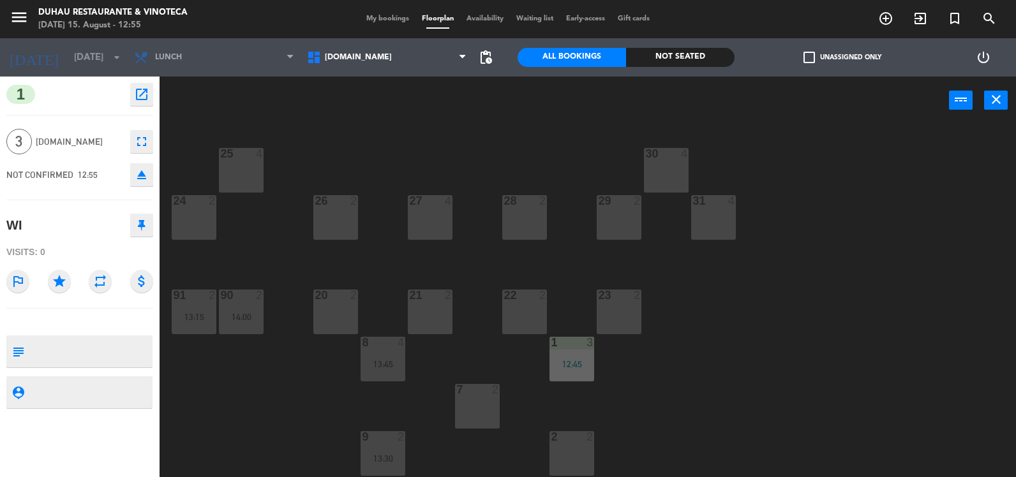
click at [338, 203] on div at bounding box center [335, 200] width 21 height 11
click at [330, 216] on div "26 2" at bounding box center [335, 217] width 45 height 45
click at [343, 219] on div "26 2" at bounding box center [335, 217] width 45 height 45
click at [369, 365] on div "13:45" at bounding box center [382, 364] width 45 height 9
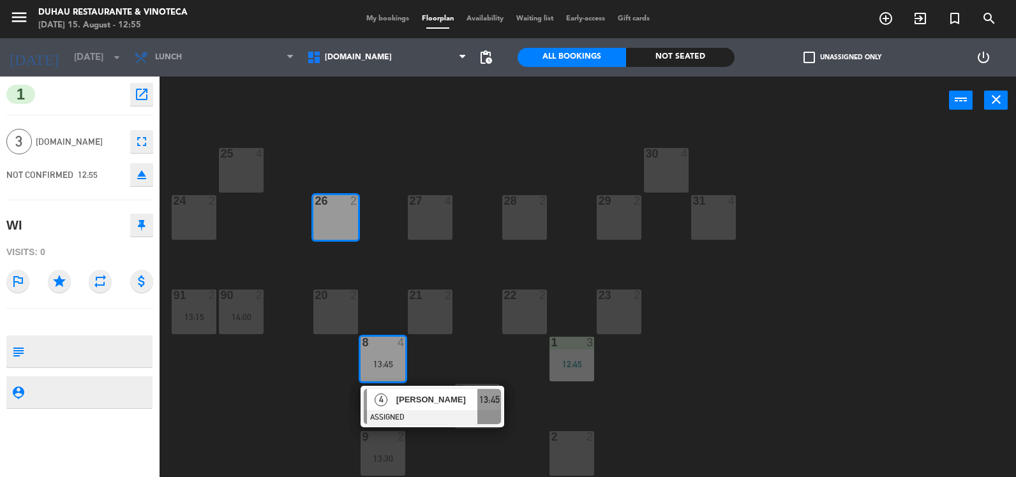
click at [418, 408] on div "[PERSON_NAME]" at bounding box center [436, 400] width 83 height 21
click at [392, 269] on div "25 4 30 4 24 2 26 2 27 4 28 2 29 2 31 4 23 2 22 2 21 2 20 2 91 2 13:15 90 2 14:…" at bounding box center [593, 302] width 846 height 353
click at [997, 96] on icon "close" at bounding box center [995, 99] width 15 height 15
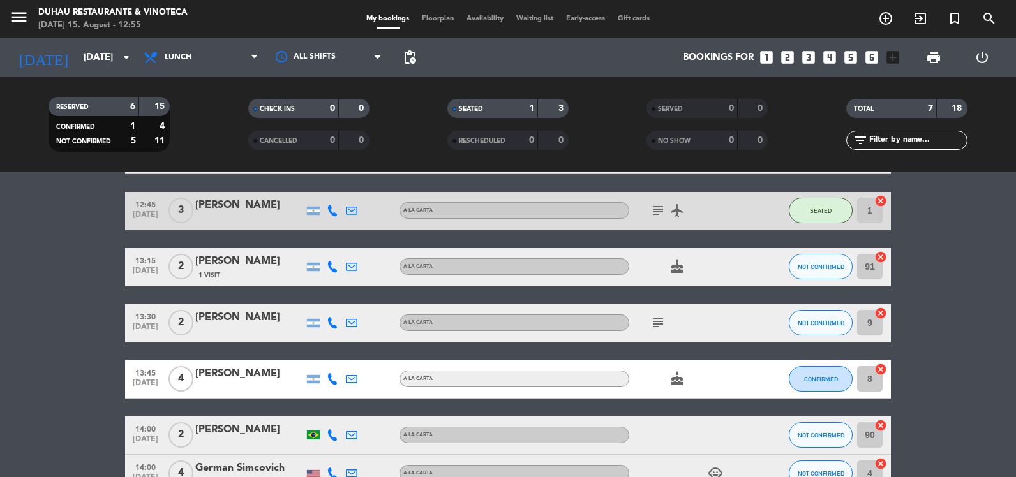
scroll to position [255, 0]
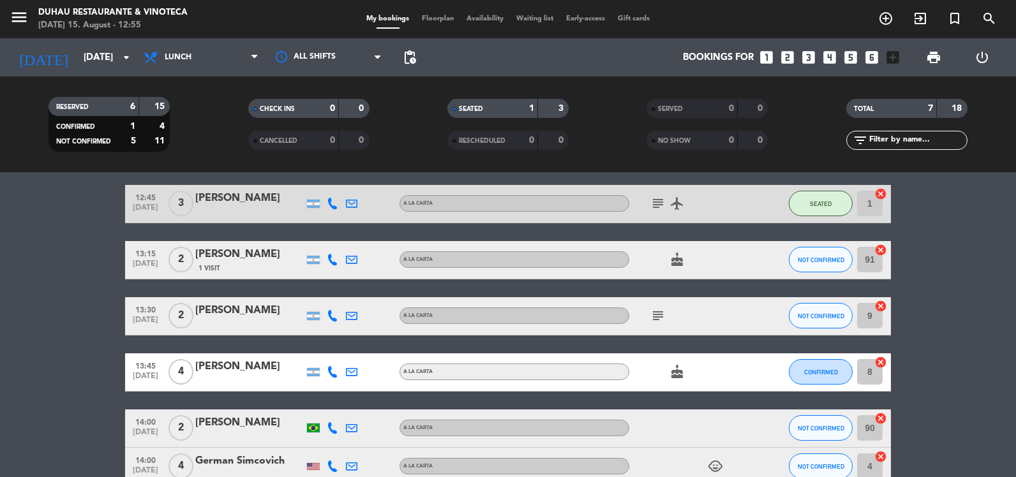
click at [879, 367] on icon "cancel" at bounding box center [880, 362] width 13 height 13
click at [882, 305] on icon "cancel" at bounding box center [880, 306] width 13 height 13
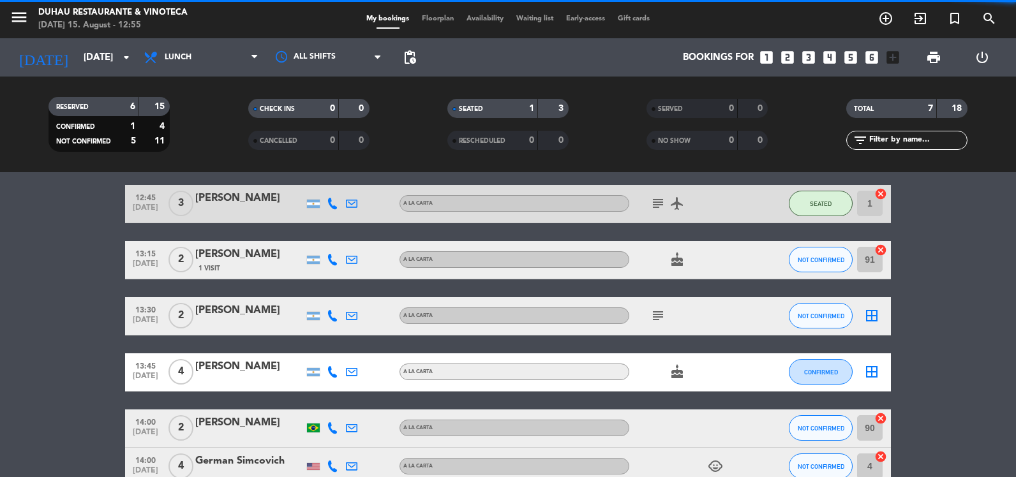
click at [881, 251] on icon "cancel" at bounding box center [880, 250] width 13 height 13
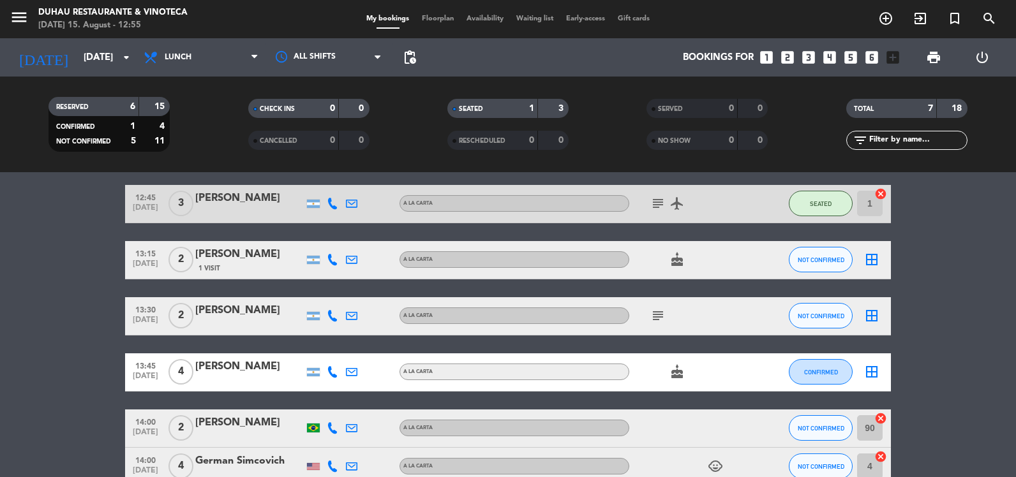
click at [877, 192] on icon "cancel" at bounding box center [880, 194] width 13 height 13
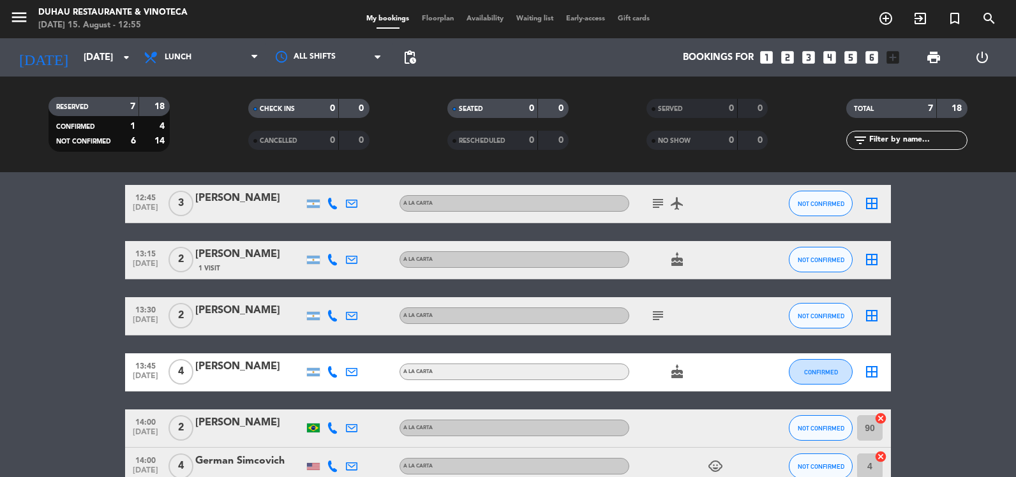
click at [227, 204] on div "[PERSON_NAME]" at bounding box center [249, 198] width 108 height 17
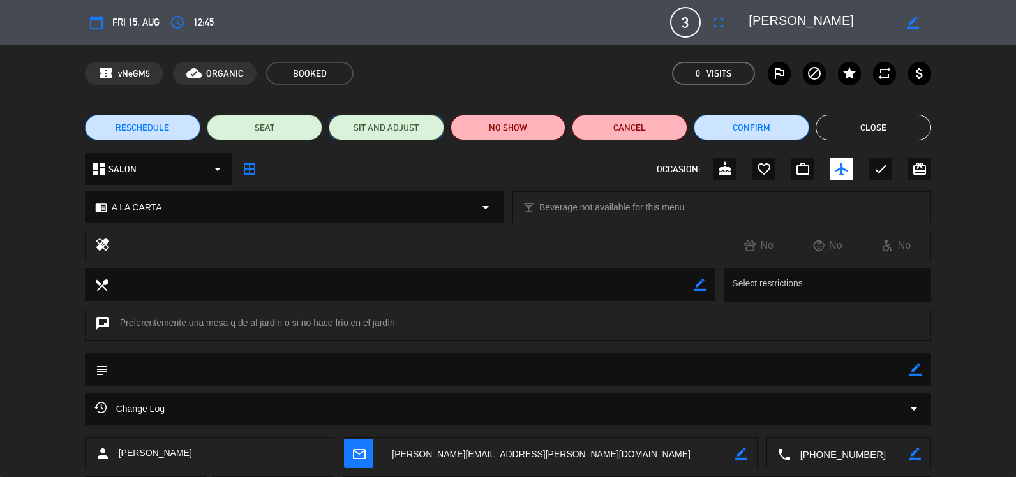
click at [340, 134] on button "SIT AND ADJUST" at bounding box center [386, 128] width 115 height 26
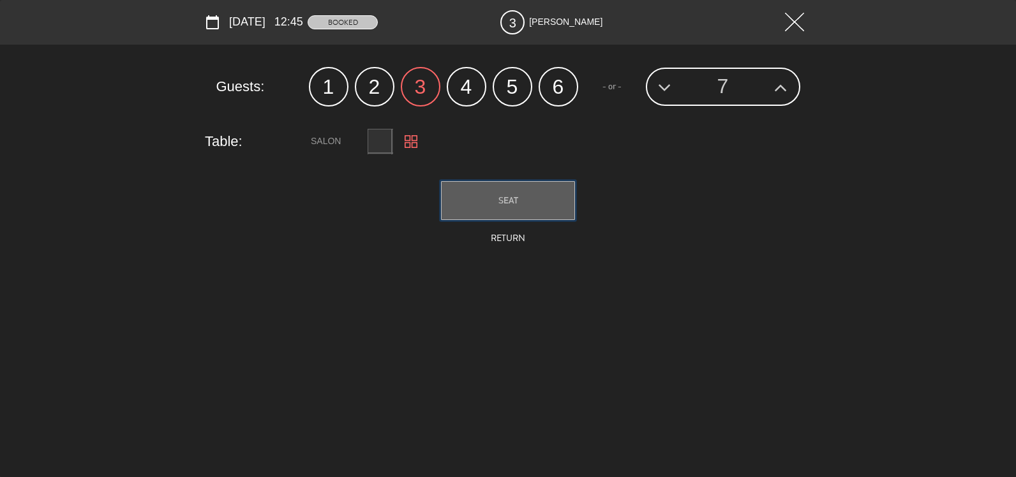
click at [492, 204] on button "SEAT" at bounding box center [508, 200] width 134 height 39
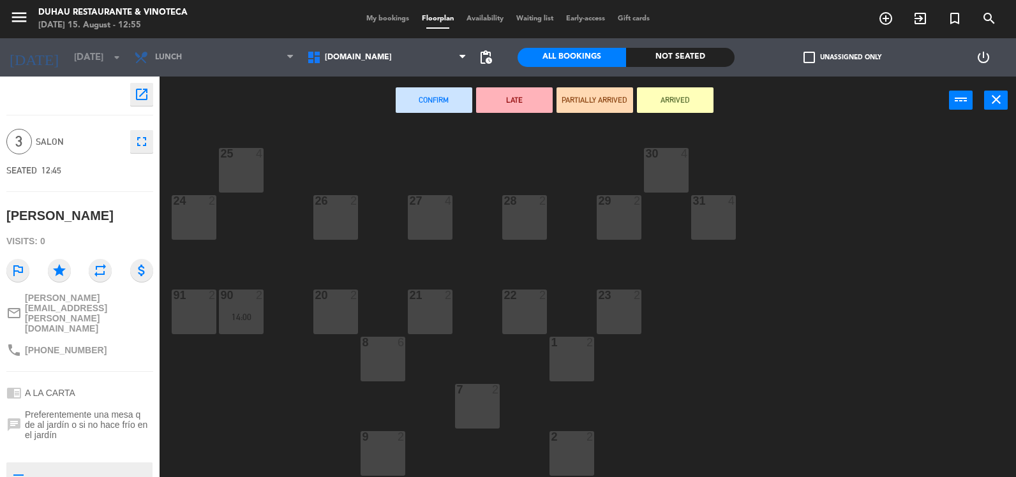
click at [575, 364] on div "1 2" at bounding box center [571, 359] width 45 height 45
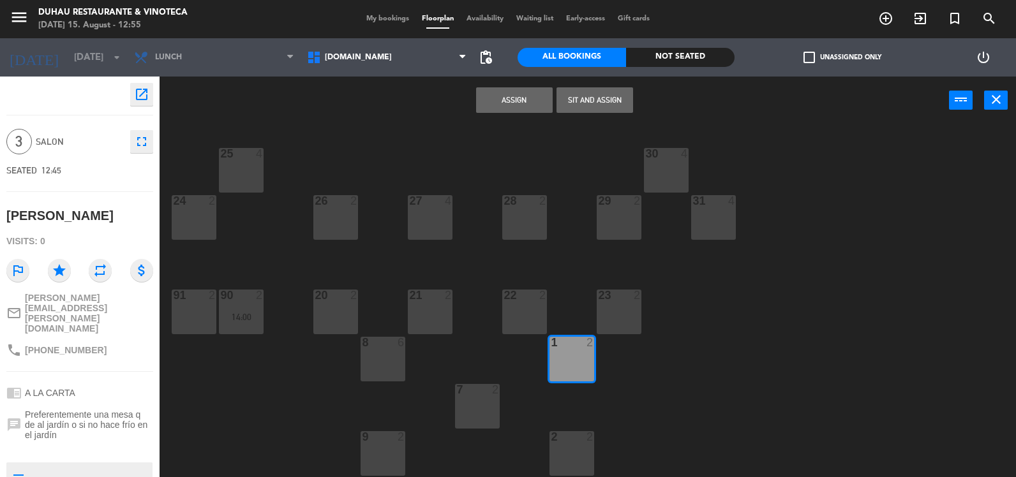
click at [581, 96] on button "Sit and Assign" at bounding box center [594, 100] width 77 height 26
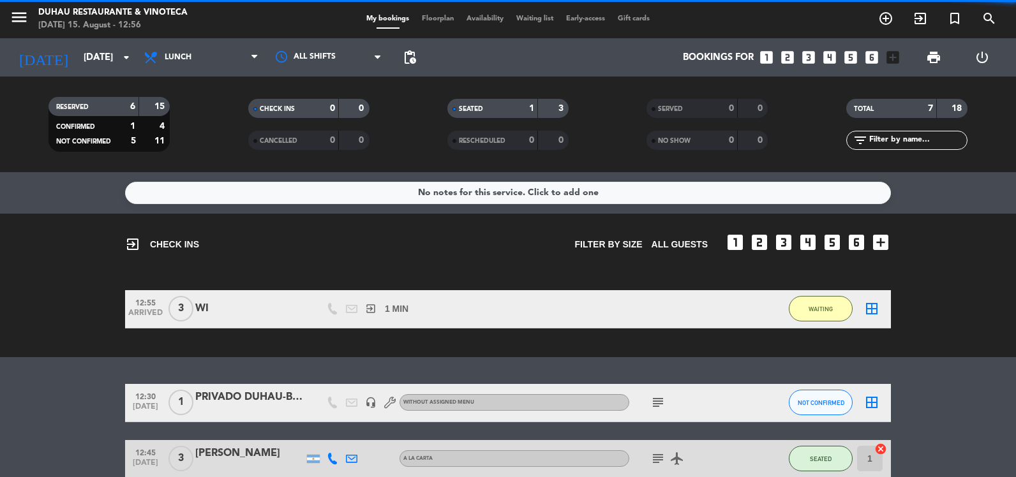
click at [866, 309] on icon "border_all" at bounding box center [871, 308] width 15 height 15
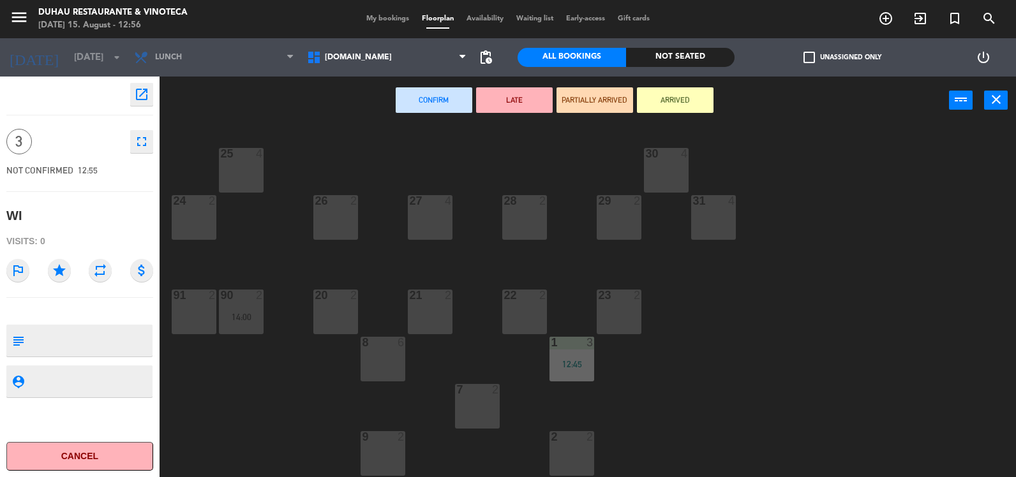
drag, startPoint x: 375, startPoint y: 361, endPoint x: 403, endPoint y: 318, distance: 51.3
click at [376, 361] on div "8 6" at bounding box center [382, 359] width 45 height 45
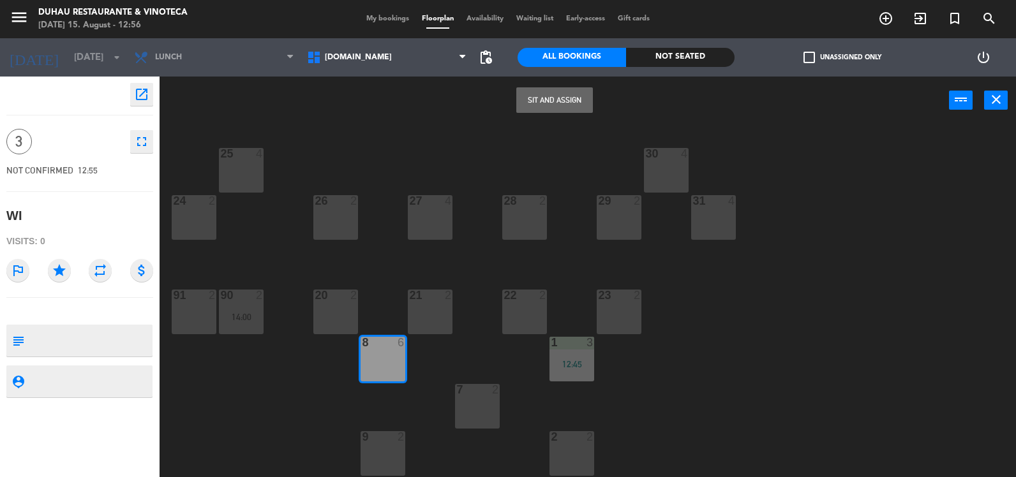
click at [567, 110] on button "Sit and Assign" at bounding box center [554, 100] width 77 height 26
